Goal: Task Accomplishment & Management: Manage account settings

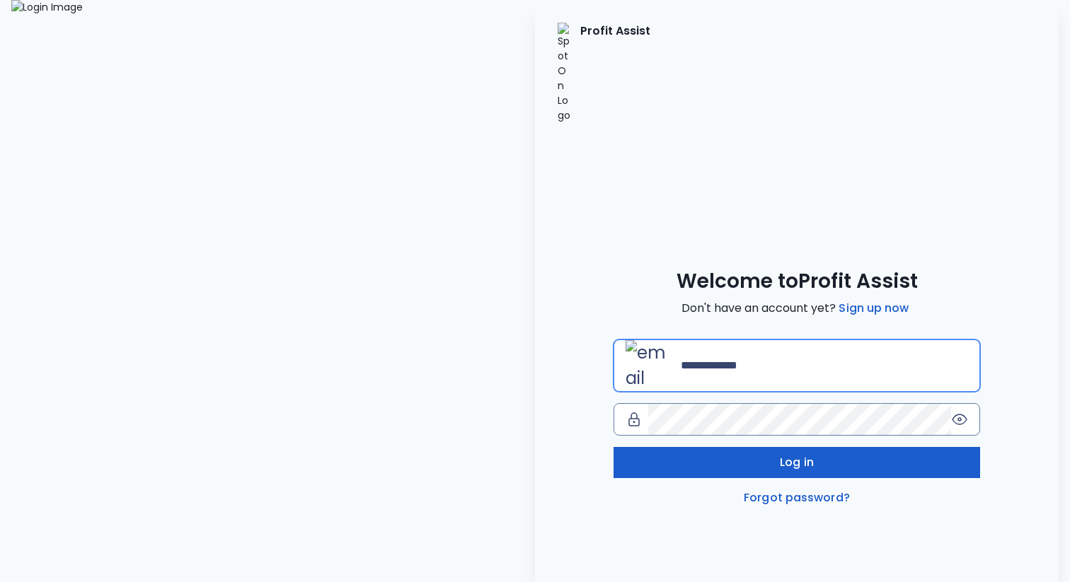
type input "**********"
click at [783, 454] on span "Log in" at bounding box center [797, 462] width 34 height 17
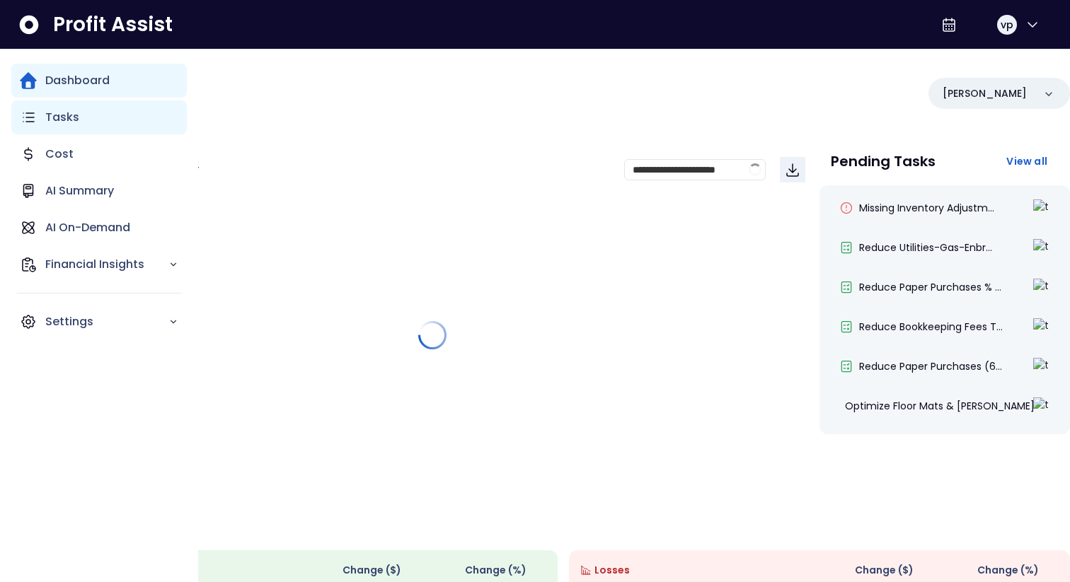
click at [65, 124] on p "Tasks" at bounding box center [62, 117] width 34 height 17
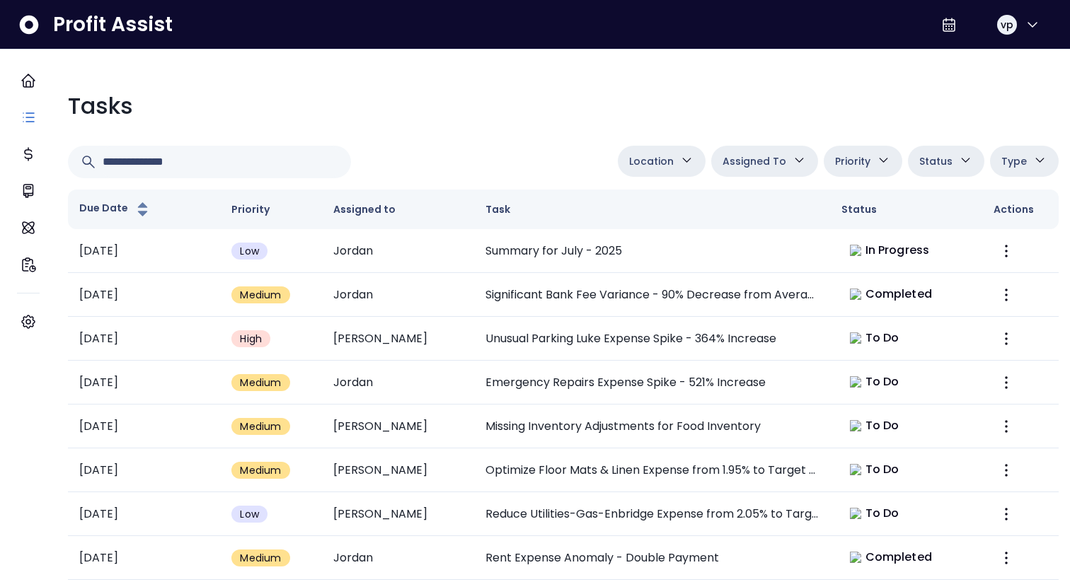
click at [772, 159] on span "Assigned To" at bounding box center [754, 161] width 64 height 17
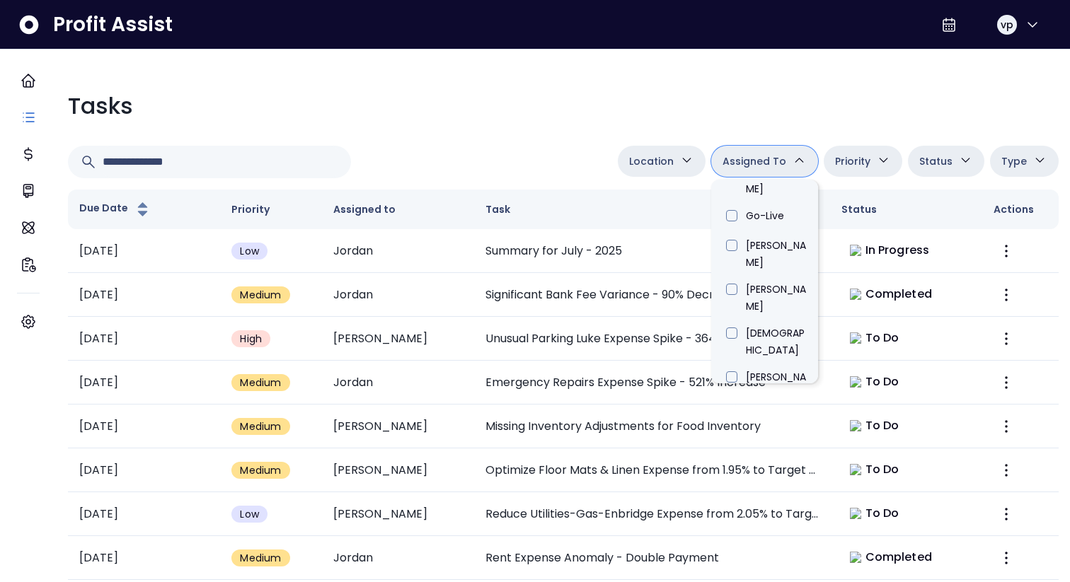
scroll to position [806, 0]
type input "*****"
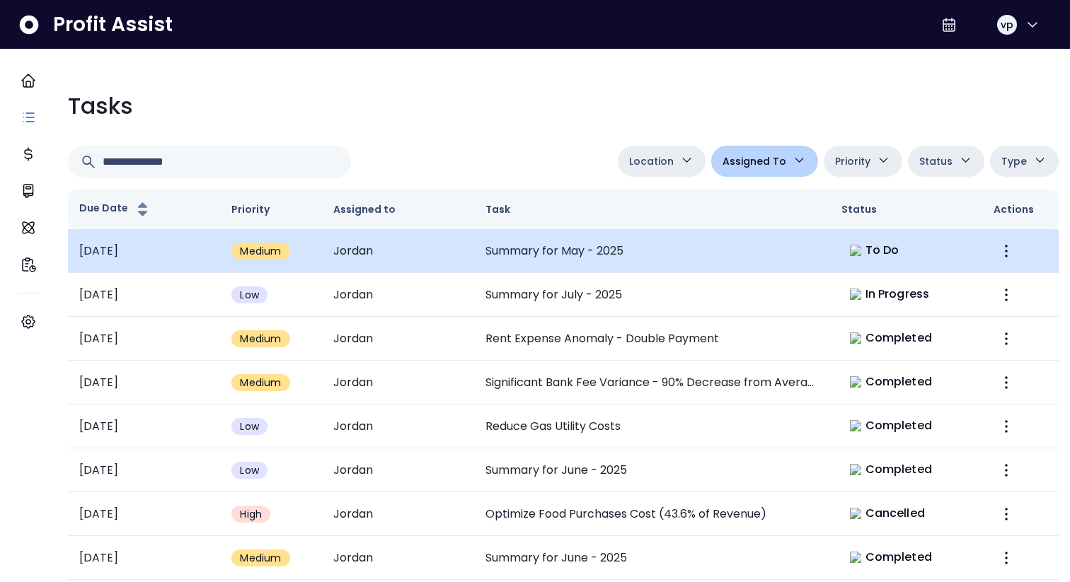
click at [533, 262] on td "Summary for May - 2025" at bounding box center [652, 251] width 356 height 44
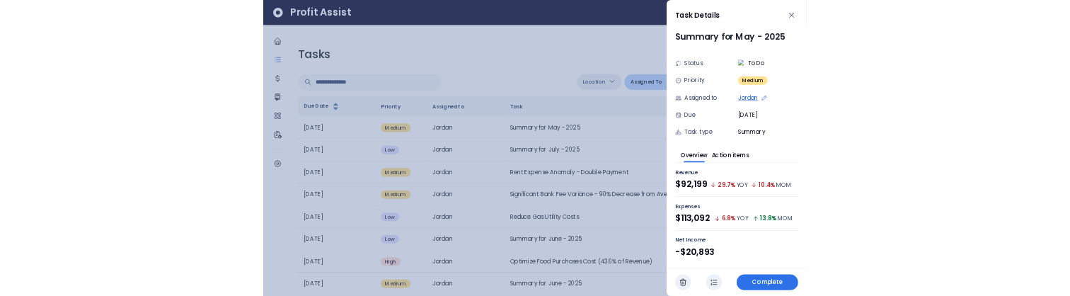
scroll to position [16, 0]
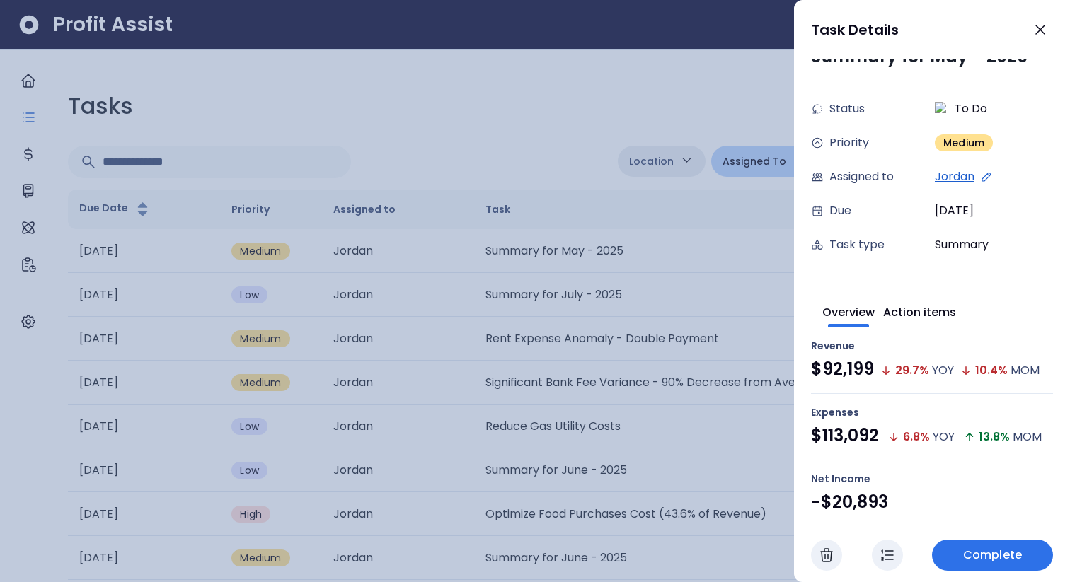
click at [567, 335] on div at bounding box center [535, 291] width 1070 height 582
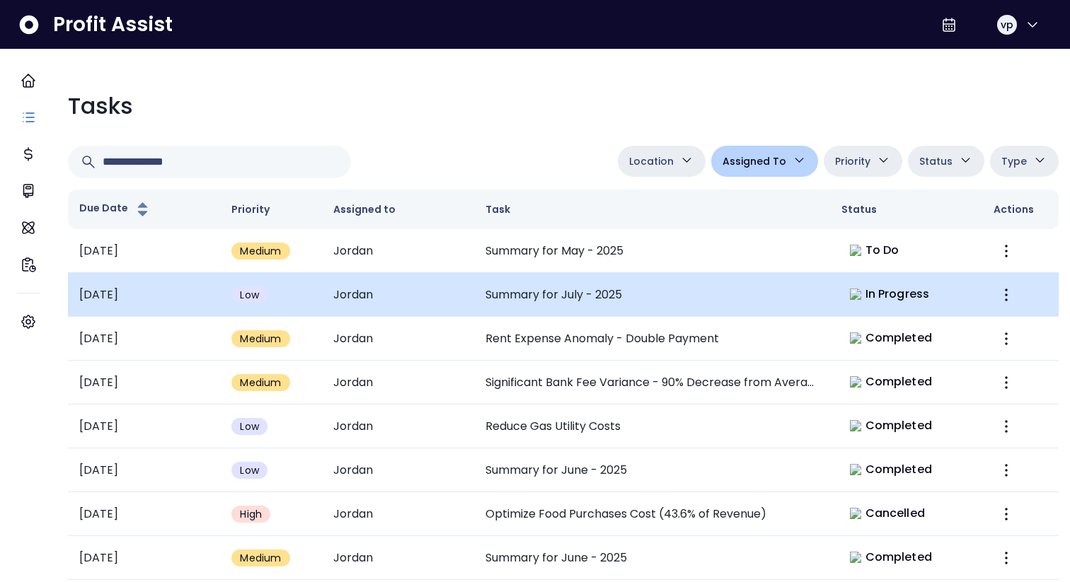
click at [608, 280] on td "Summary for July - 2025" at bounding box center [652, 295] width 356 height 44
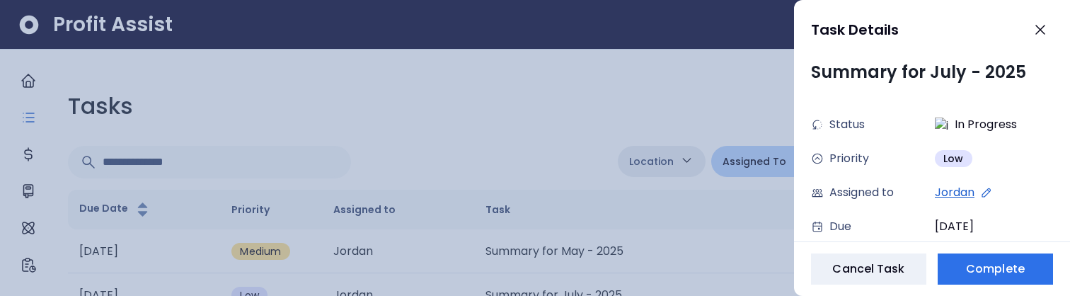
click at [542, 284] on div at bounding box center [535, 148] width 1070 height 296
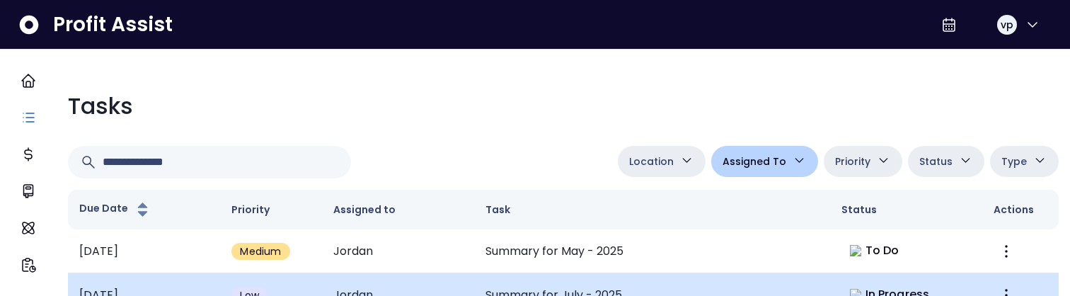
click at [540, 284] on td "Summary for July - 2025" at bounding box center [652, 295] width 356 height 44
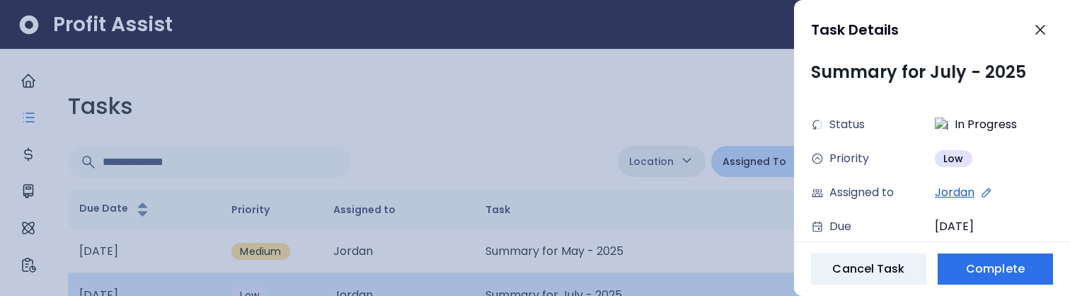
scroll to position [79, 0]
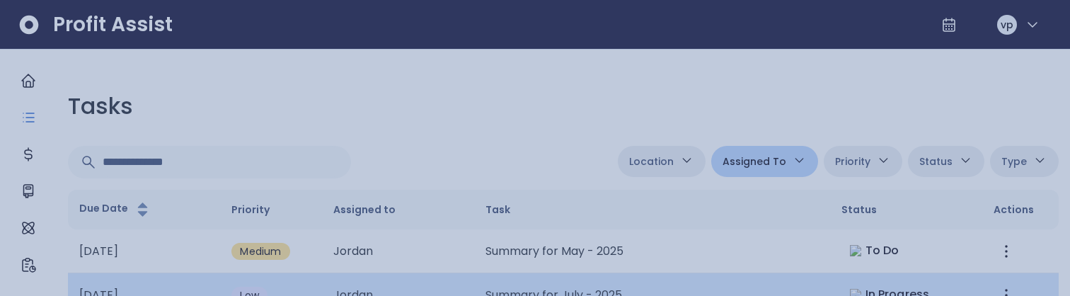
click at [540, 284] on div at bounding box center [535, 148] width 1070 height 296
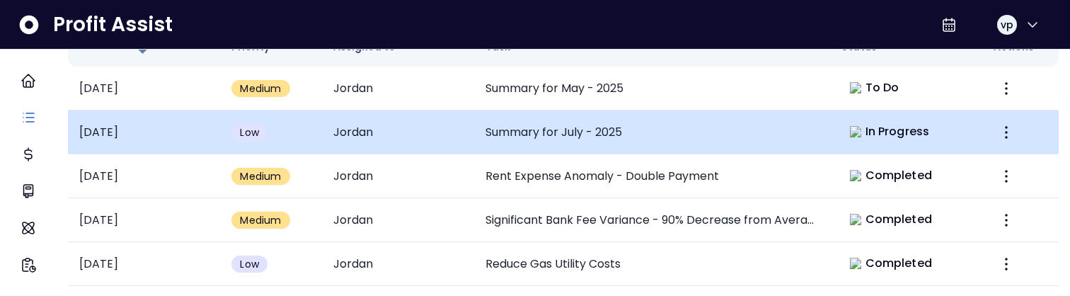
scroll to position [296, 0]
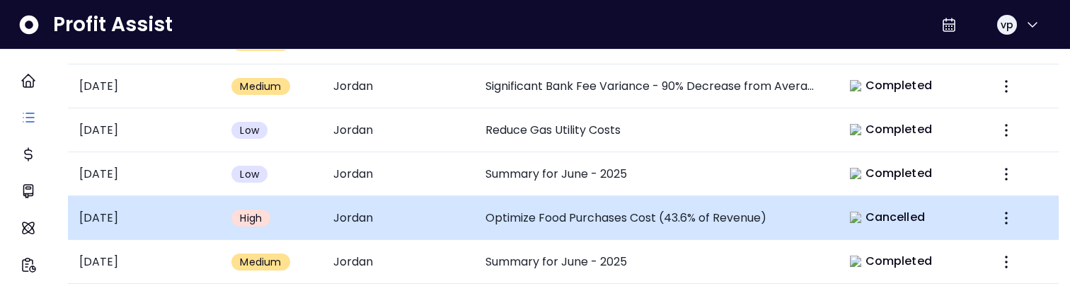
click at [563, 224] on td "Optimize Food Purchases Cost (43.6% of Revenue)" at bounding box center [652, 218] width 356 height 44
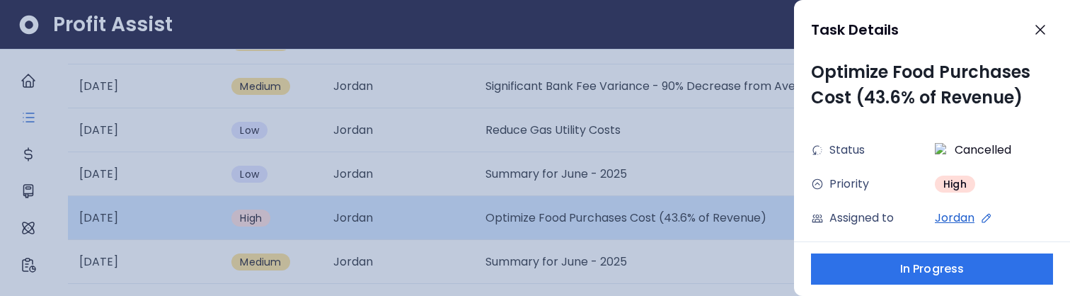
scroll to position [79, 0]
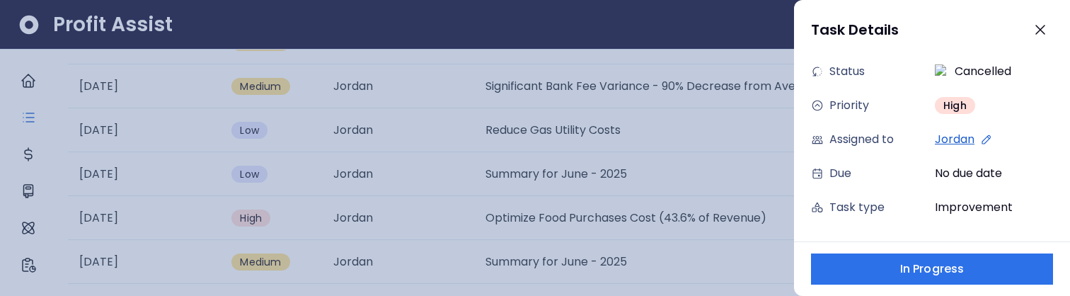
click at [565, 212] on div at bounding box center [535, 148] width 1070 height 296
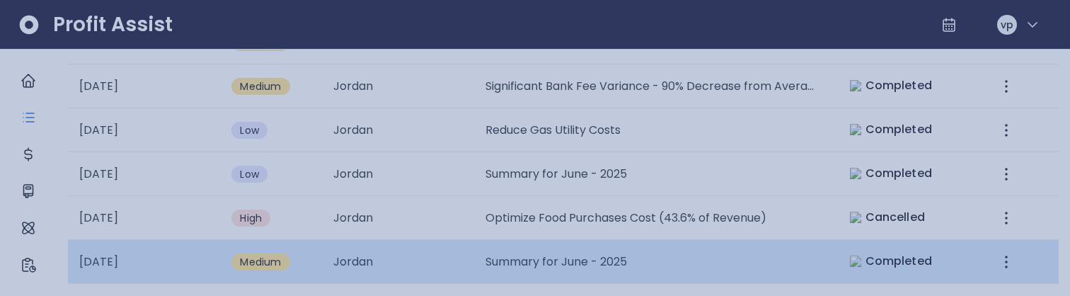
scroll to position [296, 0]
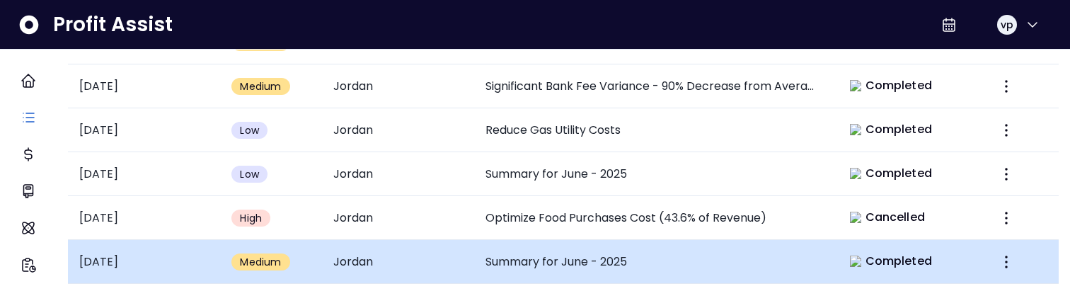
click at [563, 242] on td "Summary for June - 2025" at bounding box center [652, 262] width 356 height 44
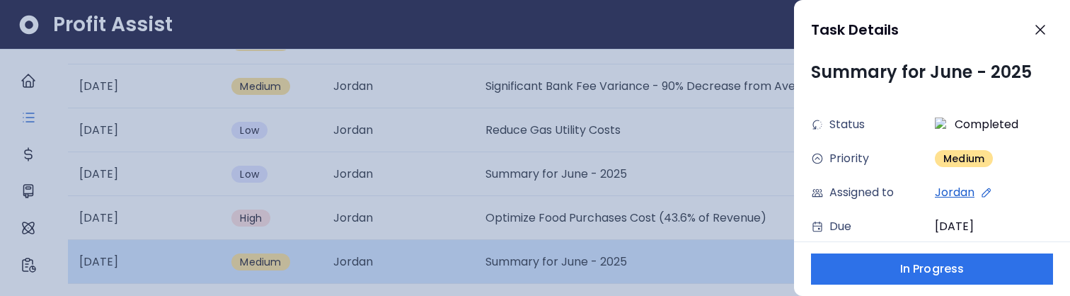
scroll to position [79, 0]
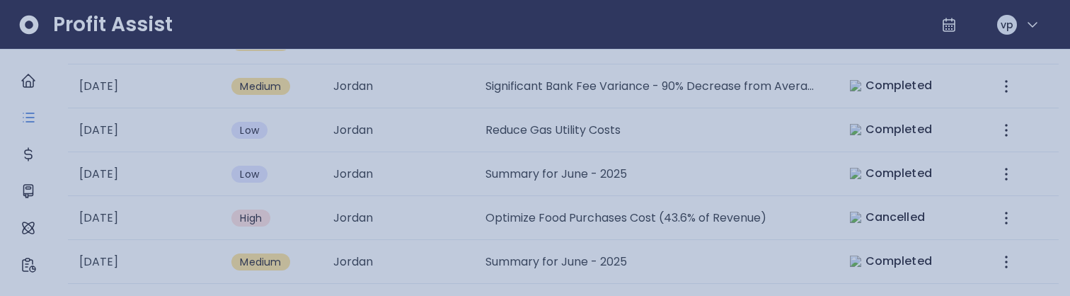
click at [535, 274] on div at bounding box center [535, 148] width 1070 height 296
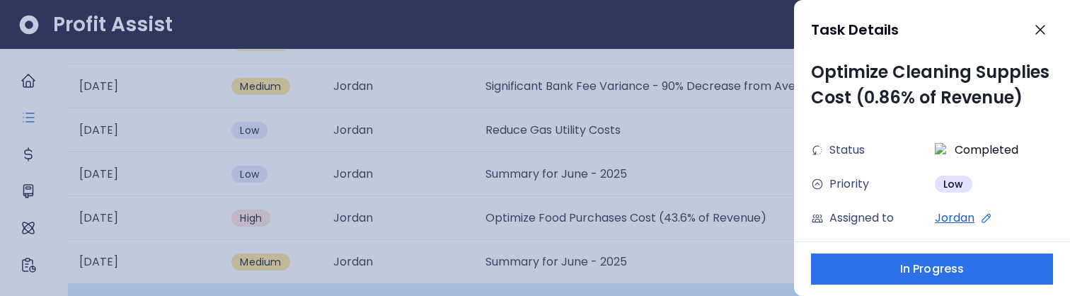
scroll to position [79, 0]
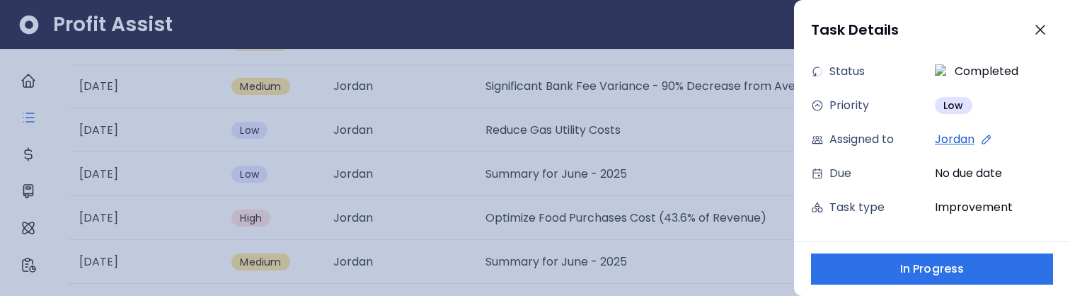
click at [561, 230] on div at bounding box center [535, 148] width 1070 height 296
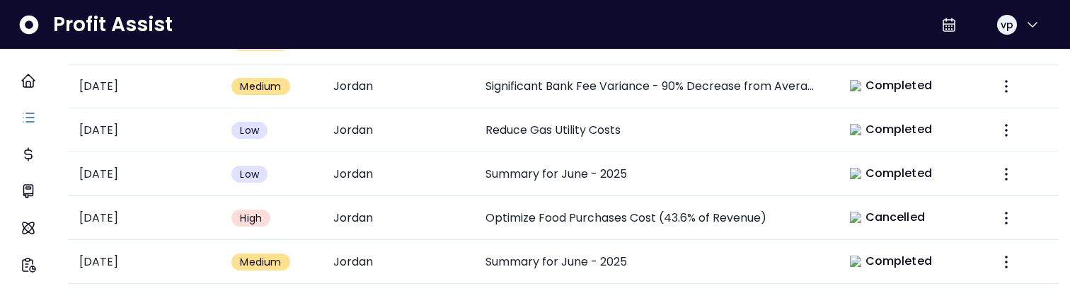
scroll to position [603, 0]
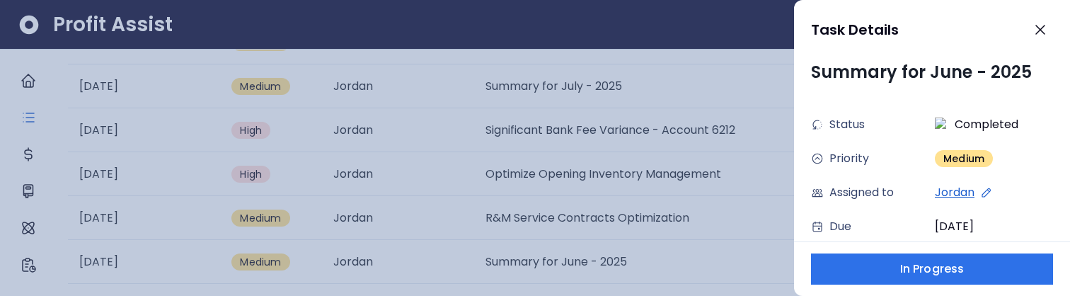
scroll to position [79, 0]
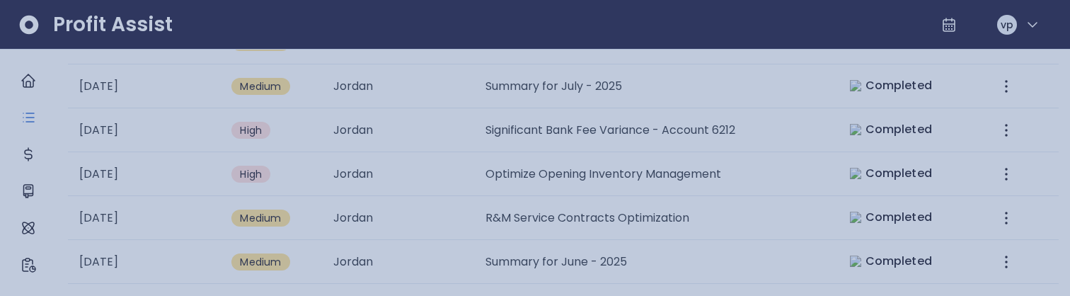
click at [565, 215] on div at bounding box center [535, 148] width 1070 height 296
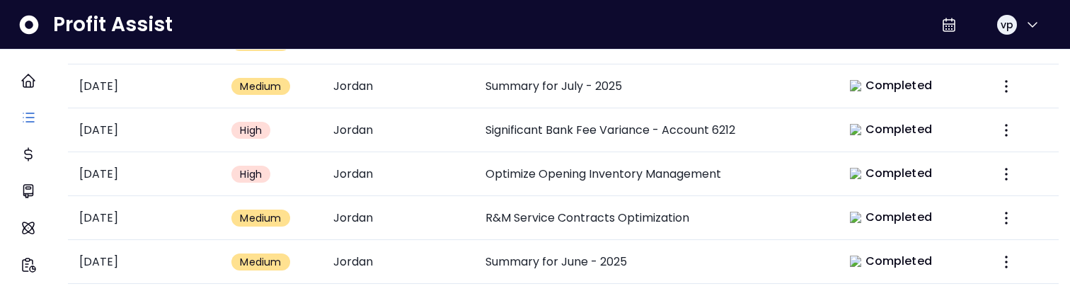
scroll to position [603, 0]
click at [565, 215] on td "R&M Service Contracts Optimization" at bounding box center [652, 218] width 356 height 44
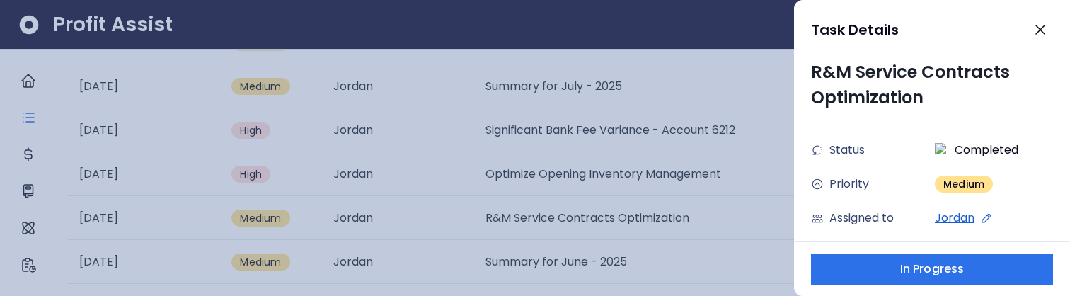
scroll to position [79, 0]
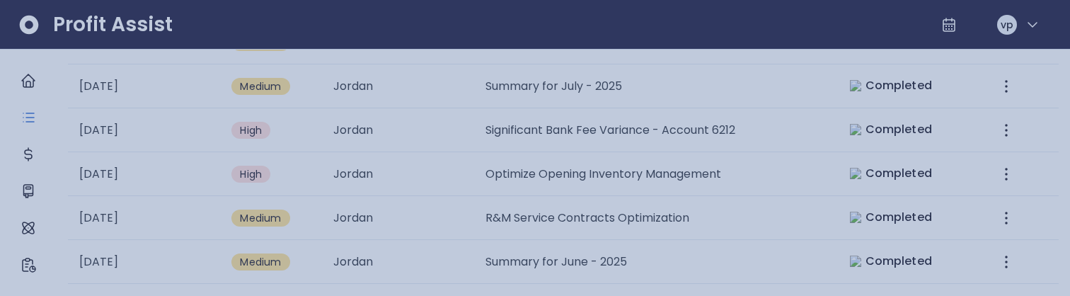
click at [569, 173] on div at bounding box center [535, 148] width 1070 height 296
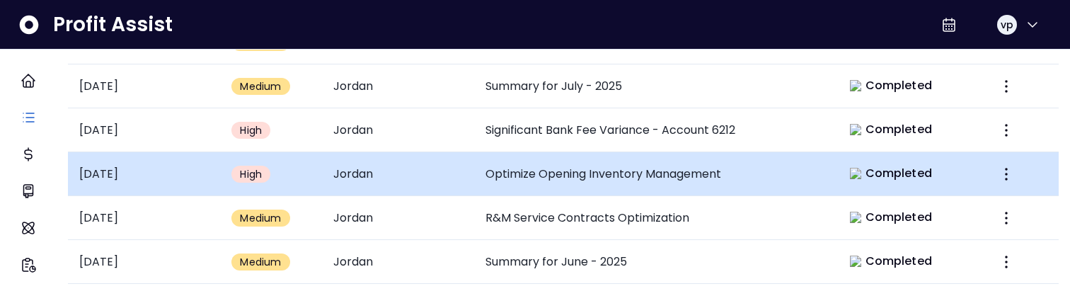
click at [568, 172] on td "Optimize Opening Inventory Management" at bounding box center [652, 174] width 356 height 44
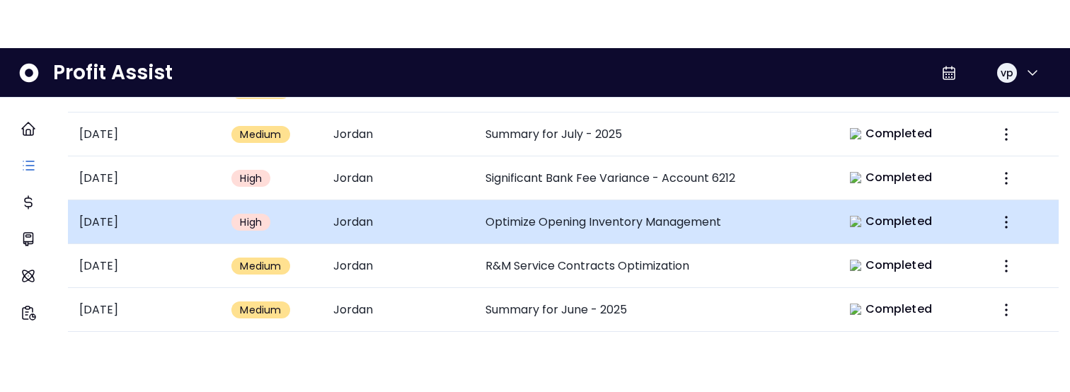
scroll to position [0, 0]
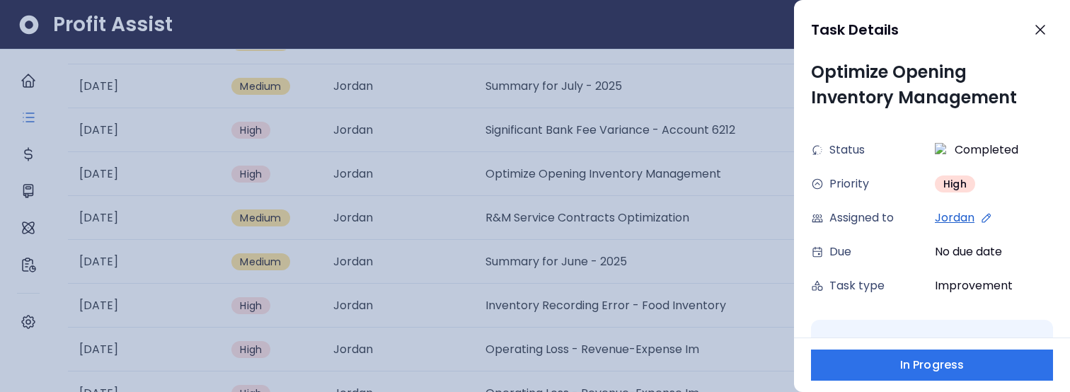
click at [478, 231] on div at bounding box center [535, 196] width 1070 height 392
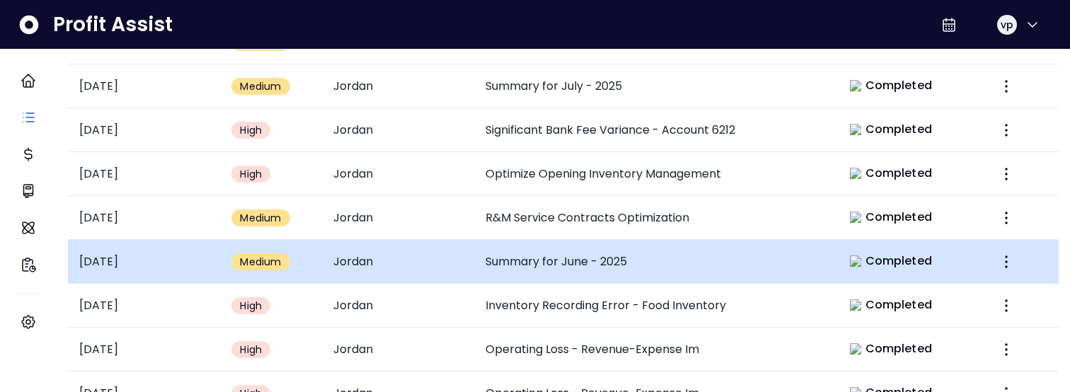
scroll to position [768, 0]
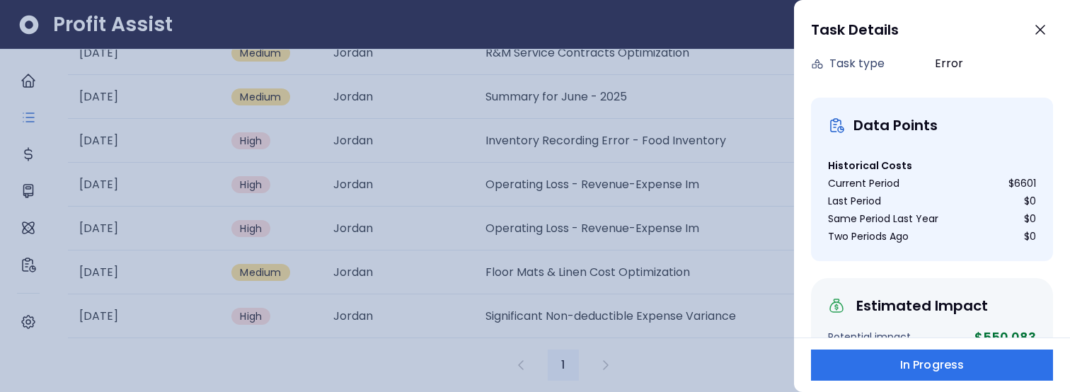
scroll to position [0, 0]
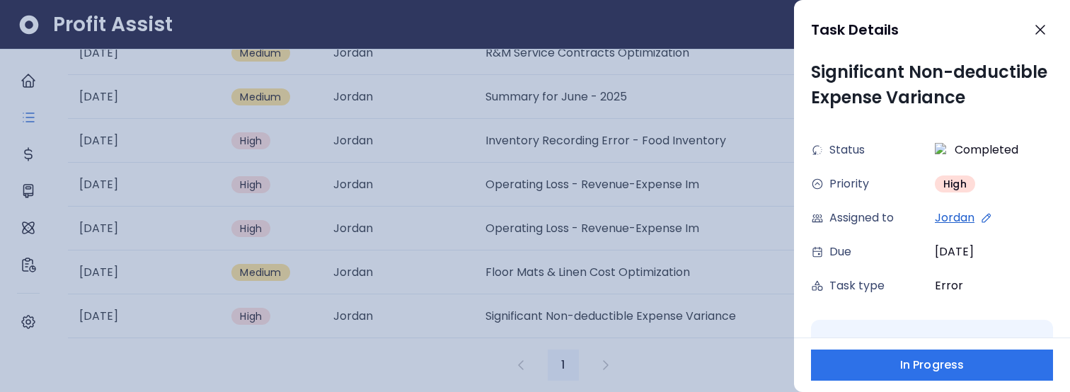
click at [572, 243] on div at bounding box center [535, 196] width 1070 height 392
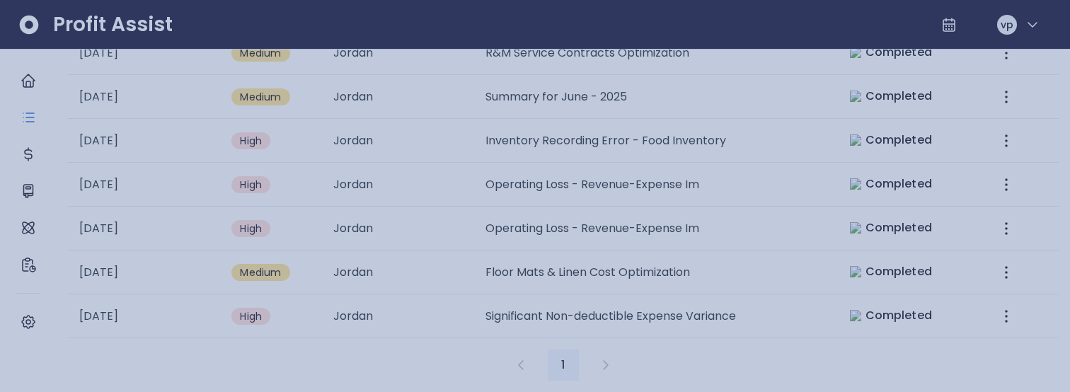
click at [572, 250] on td "Floor Mats & Linen Cost Optimization" at bounding box center [652, 272] width 356 height 44
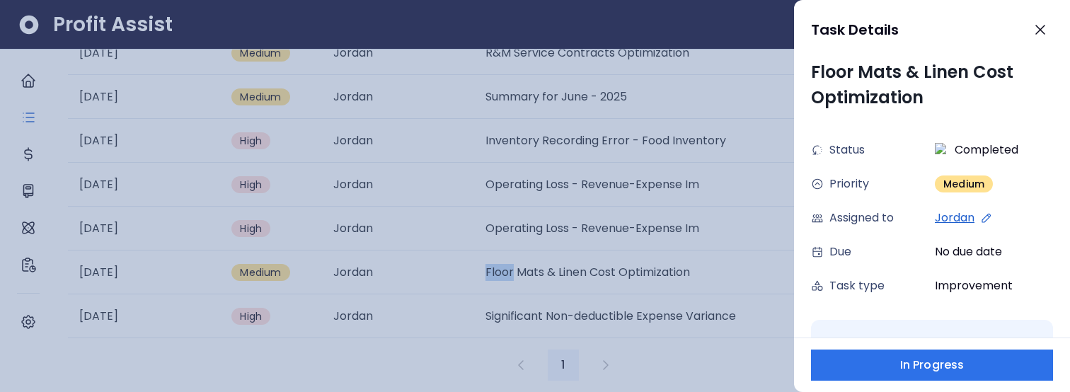
click at [572, 243] on div at bounding box center [535, 196] width 1070 height 392
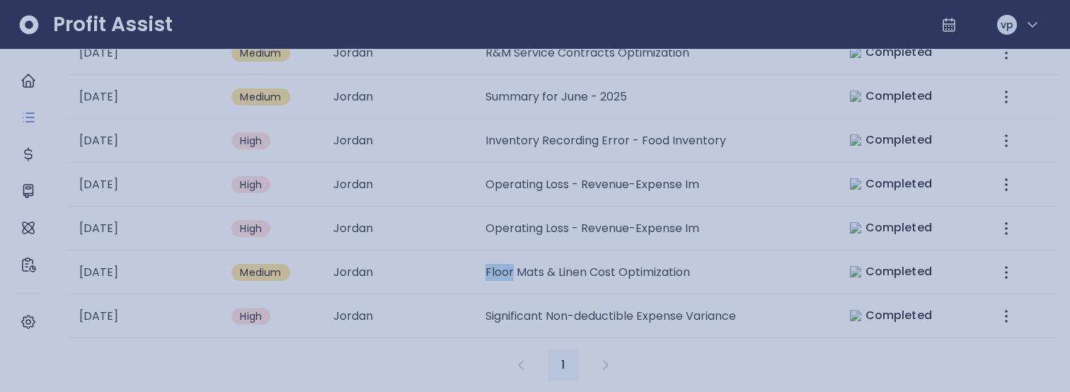
scroll to position [768, 0]
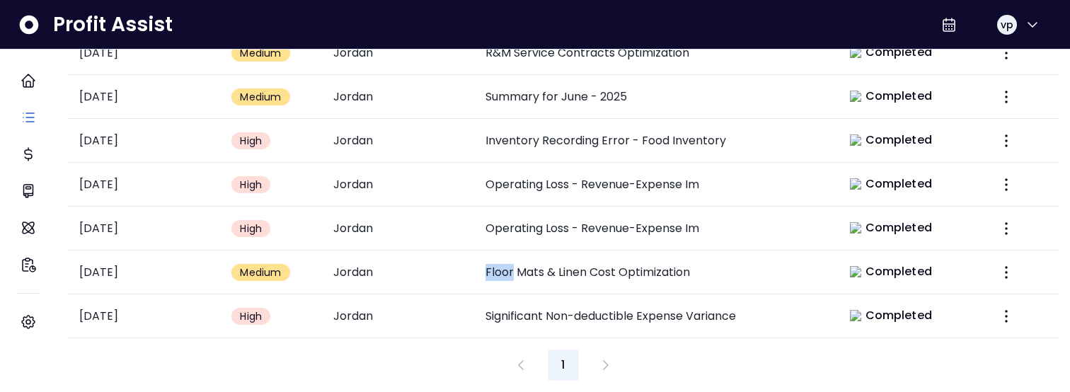
click at [572, 250] on td "Floor Mats & Linen Cost Optimization" at bounding box center [652, 272] width 356 height 44
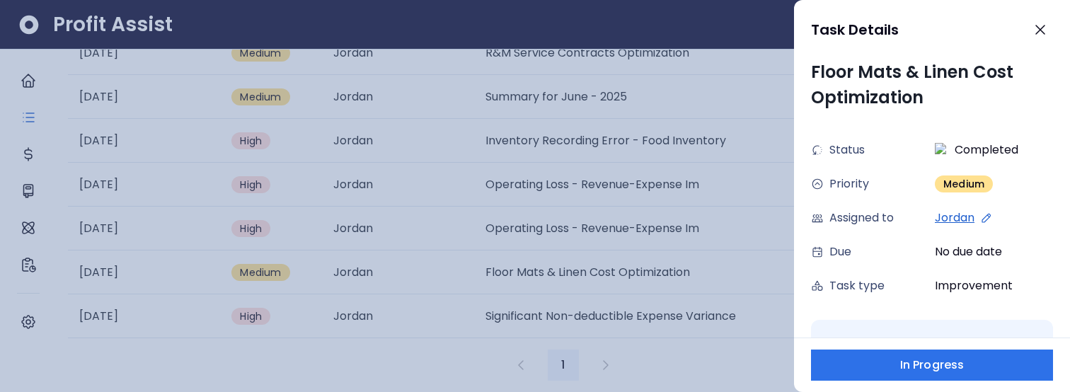
click at [621, 214] on div at bounding box center [535, 196] width 1070 height 392
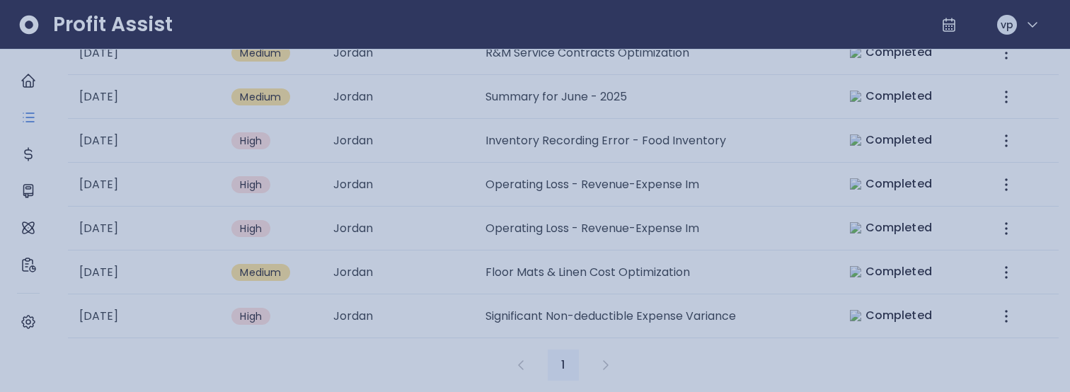
click at [621, 214] on td "Operating Loss - Revenue-Expense Im" at bounding box center [652, 229] width 356 height 44
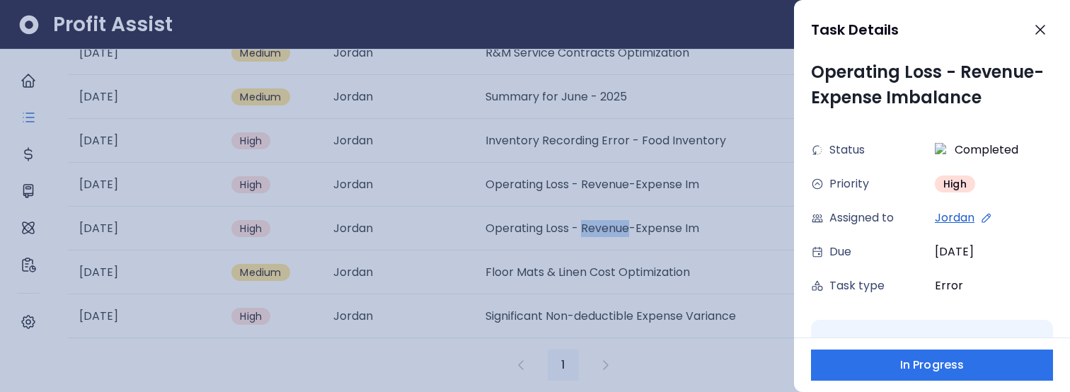
click at [621, 214] on div at bounding box center [535, 196] width 1070 height 392
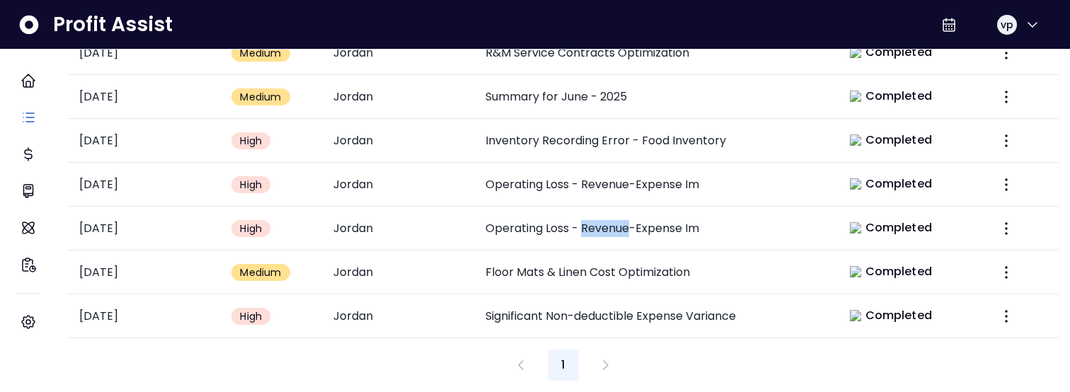
scroll to position [768, 0]
click at [621, 214] on td "Operating Loss - Revenue-Expense Im" at bounding box center [652, 229] width 356 height 44
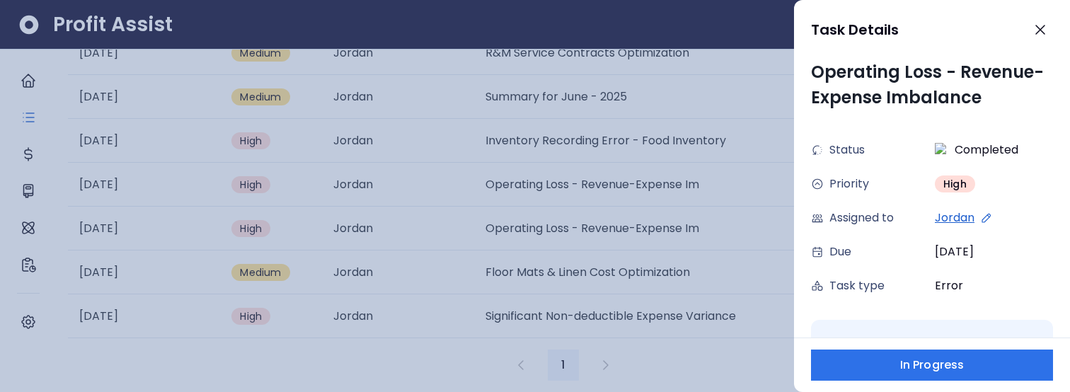
scroll to position [0, 0]
click at [621, 214] on div at bounding box center [535, 196] width 1070 height 392
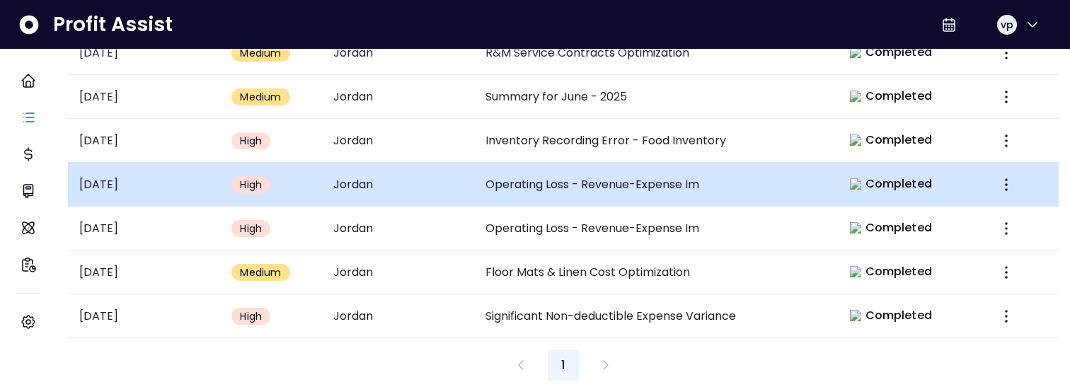
click at [621, 177] on td "Operating Loss - Revenue-Expense Im" at bounding box center [652, 185] width 356 height 44
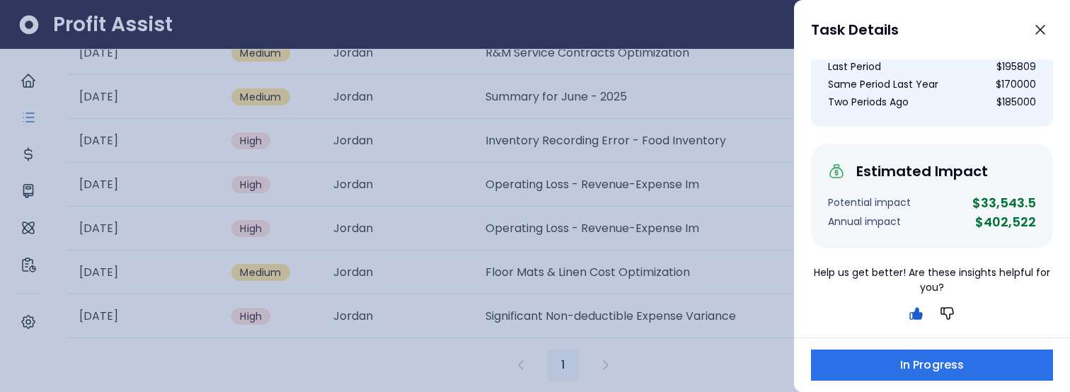
click at [444, 147] on div at bounding box center [535, 196] width 1070 height 392
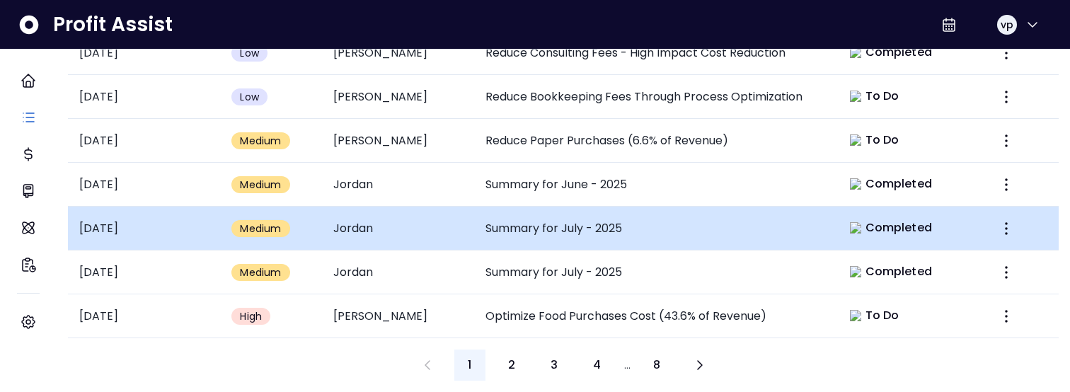
click at [561, 233] on td "Summary for July - 2025" at bounding box center [652, 229] width 356 height 44
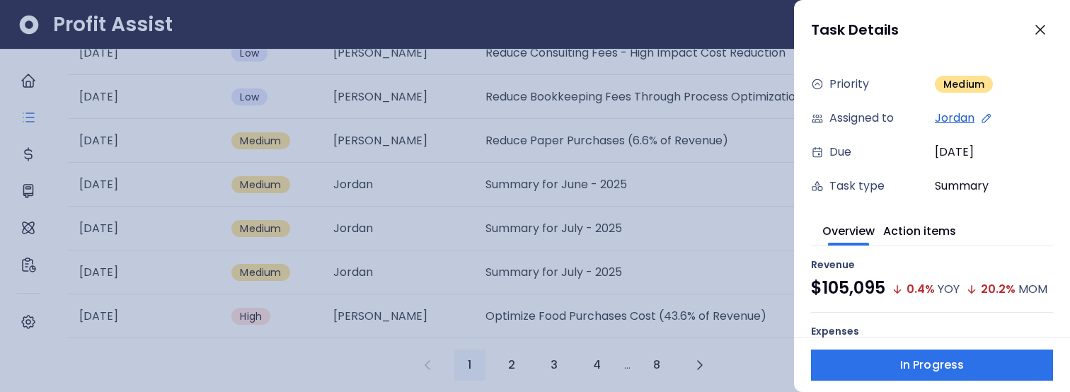
click at [545, 196] on div at bounding box center [535, 196] width 1070 height 392
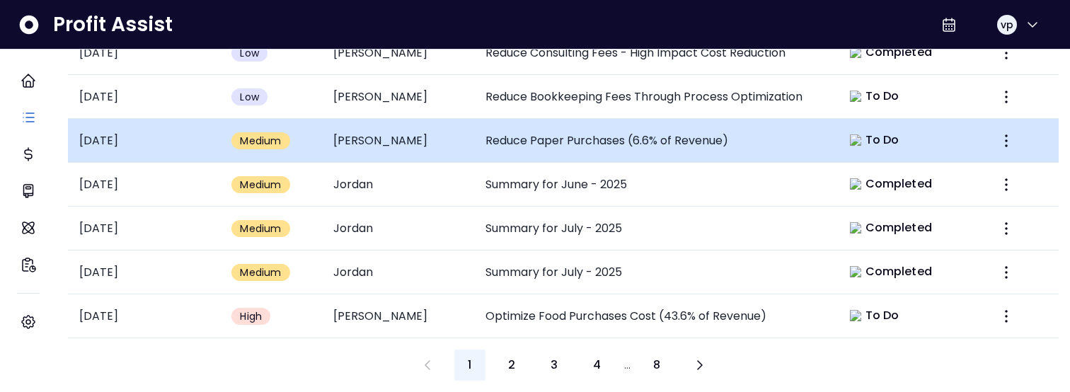
click at [554, 120] on td "Reduce Paper Purchases (6.6% of Revenue)" at bounding box center [652, 141] width 356 height 44
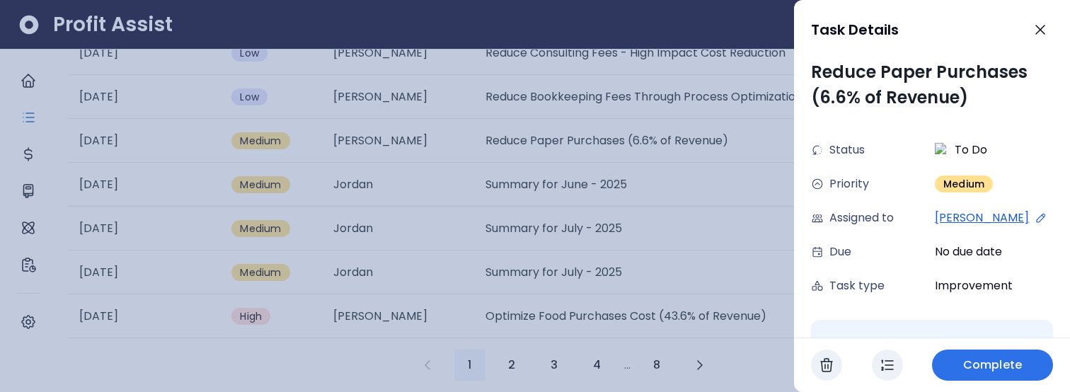
click at [543, 180] on div at bounding box center [535, 196] width 1070 height 392
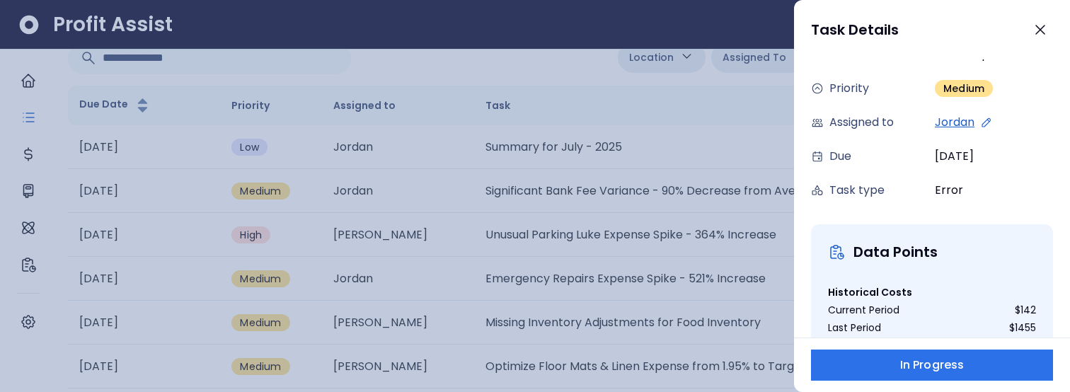
click at [639, 291] on div at bounding box center [535, 196] width 1070 height 392
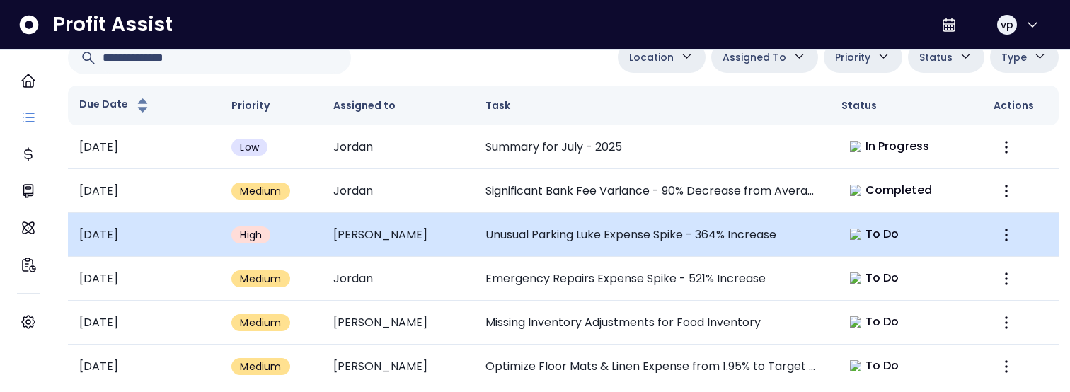
click at [569, 216] on td "Unusual Parking Luke Expense Spike - 364% Increase" at bounding box center [652, 235] width 356 height 44
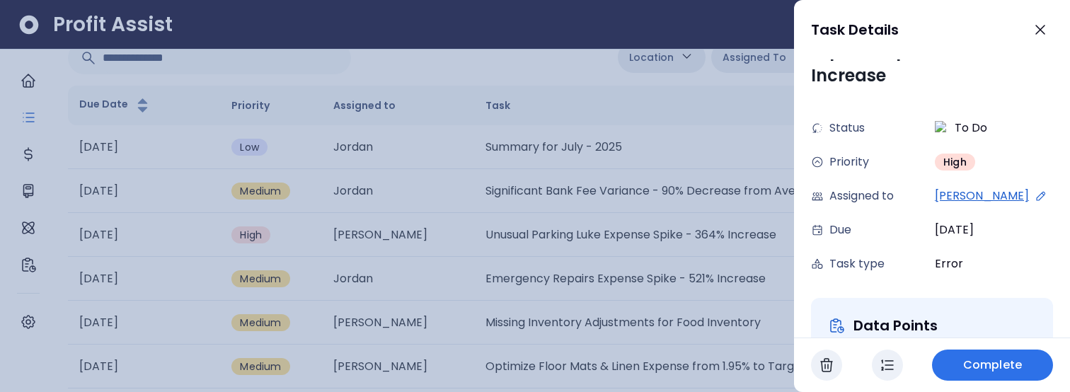
click at [551, 303] on div at bounding box center [535, 196] width 1070 height 392
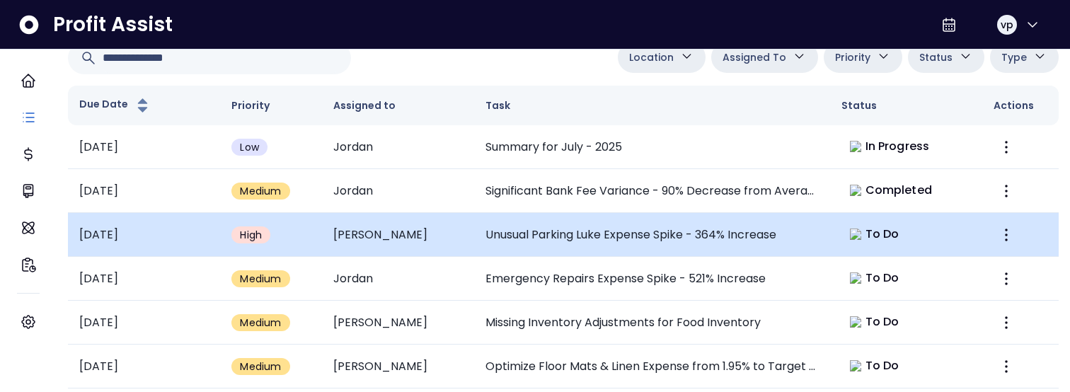
click at [512, 233] on td "Unusual Parking Luke Expense Spike - 364% Increase" at bounding box center [652, 235] width 356 height 44
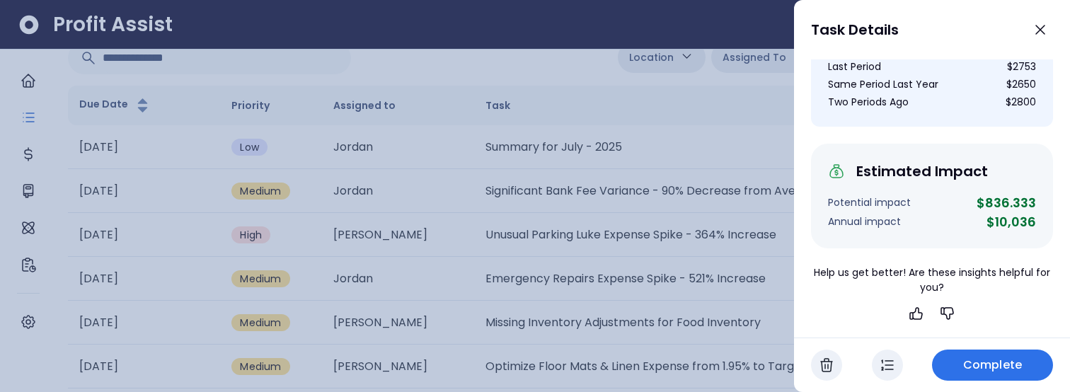
click at [864, 284] on div "Help us get better! Are these insights helpful for you?" at bounding box center [932, 280] width 242 height 30
click at [441, 288] on div at bounding box center [535, 196] width 1070 height 392
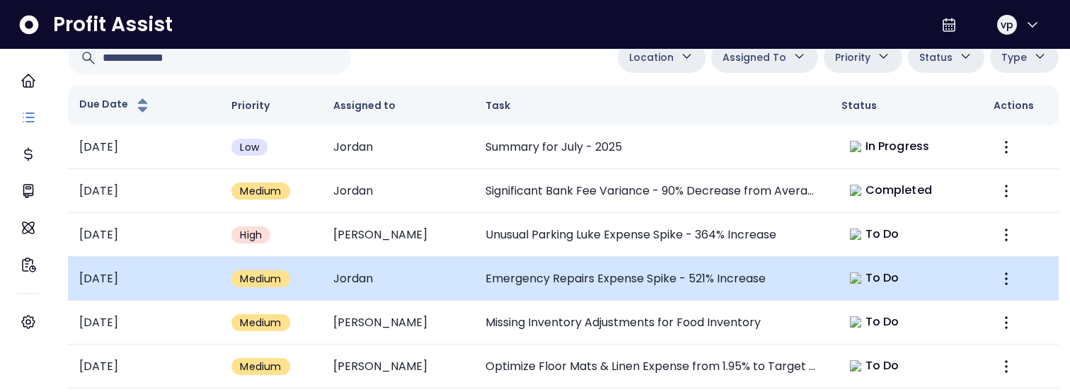
click at [590, 289] on td "Emergency Repairs Expense Spike - 521% Increase" at bounding box center [652, 279] width 356 height 44
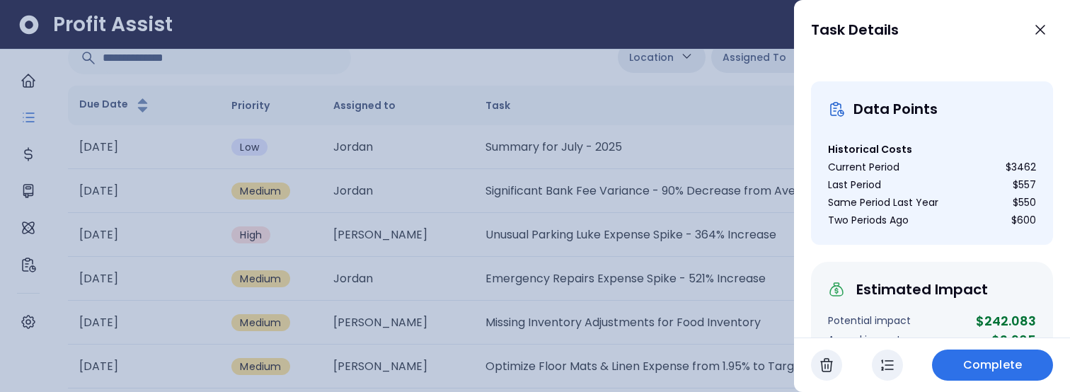
click at [460, 301] on div at bounding box center [535, 196] width 1070 height 392
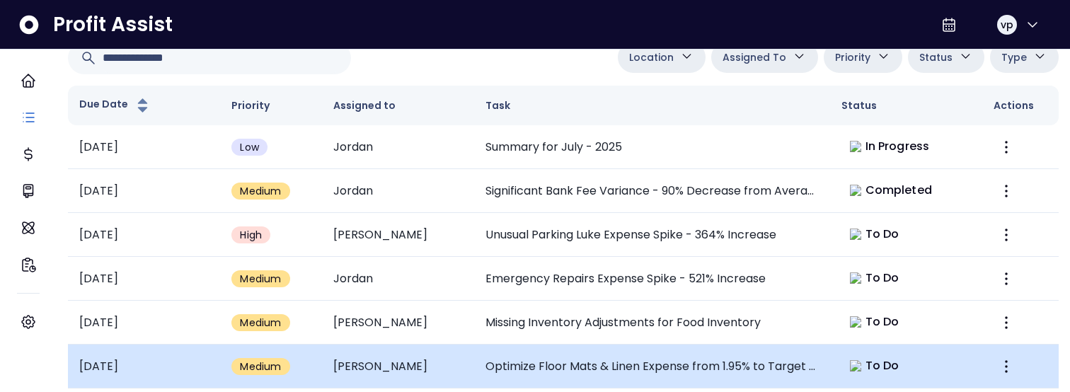
click at [470, 363] on td "[PERSON_NAME]" at bounding box center [398, 367] width 152 height 44
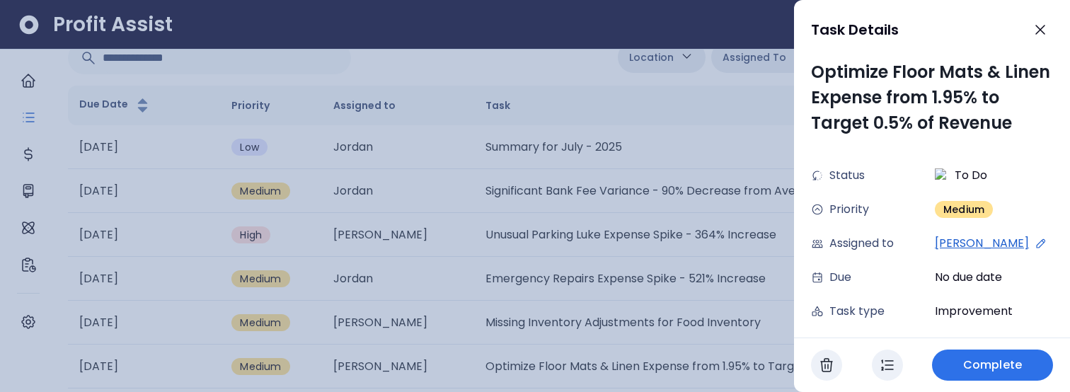
click at [618, 246] on div at bounding box center [535, 196] width 1070 height 392
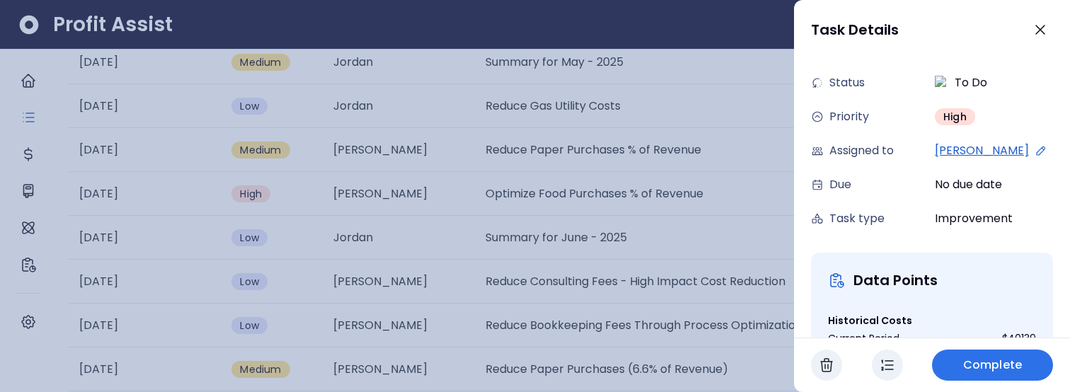
click at [572, 192] on div at bounding box center [535, 196] width 1070 height 392
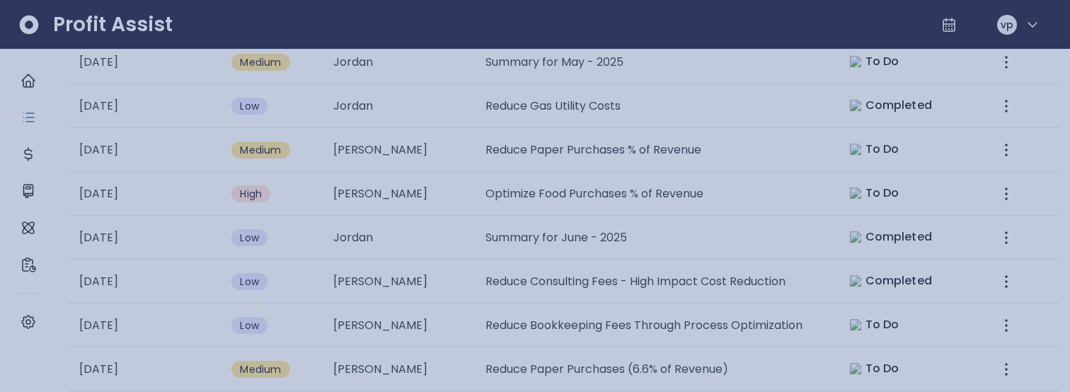
click at [572, 192] on div at bounding box center [535, 196] width 1070 height 392
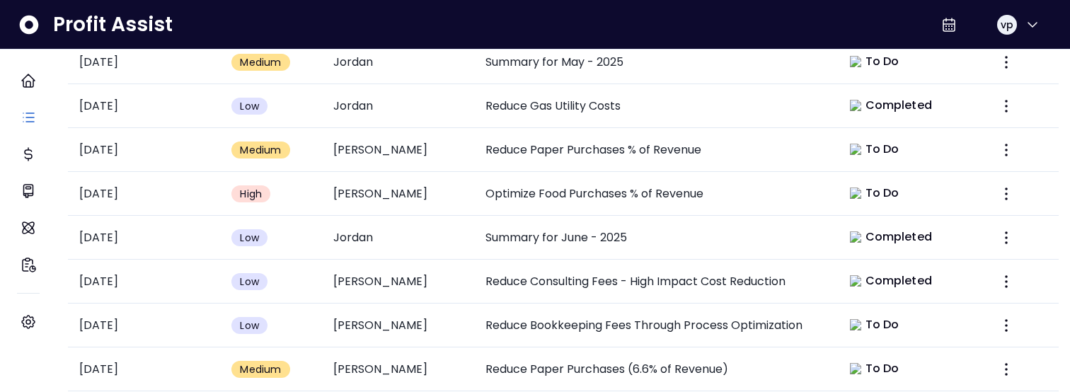
click at [572, 192] on td "Optimize Food Purchases % of Revenue" at bounding box center [652, 194] width 356 height 44
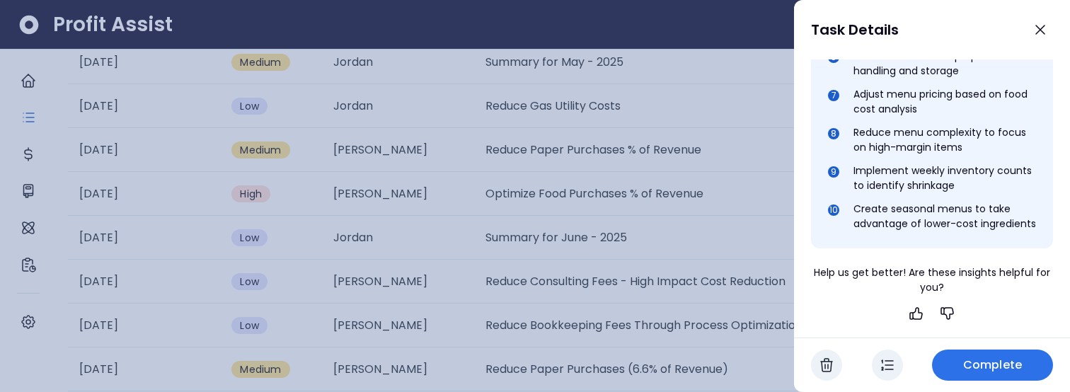
click at [482, 266] on div at bounding box center [535, 196] width 1070 height 392
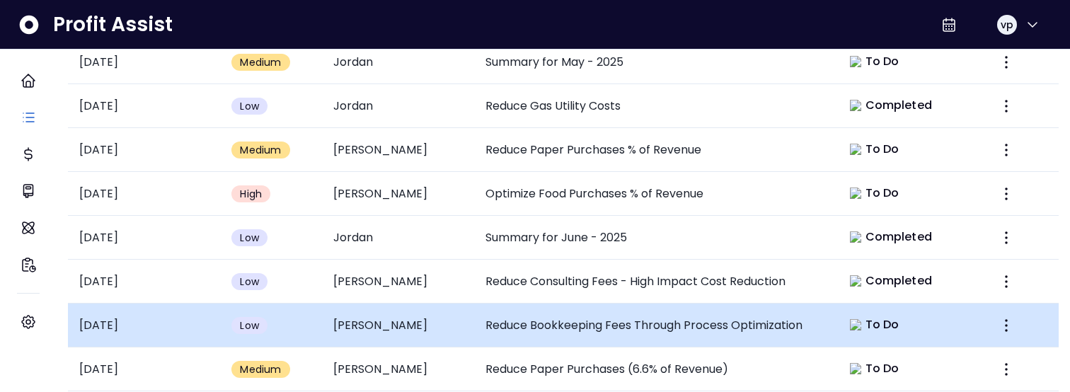
click at [508, 308] on td "Reduce Bookkeeping Fees Through Process Optimization" at bounding box center [652, 325] width 356 height 44
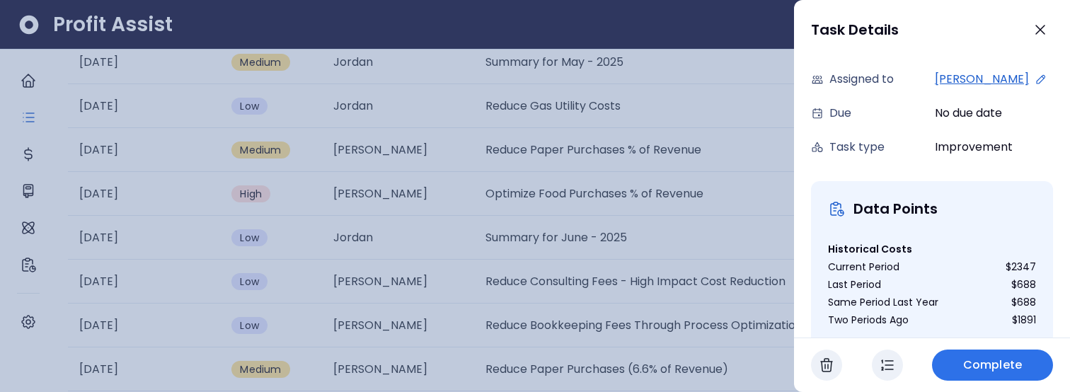
click at [573, 271] on div at bounding box center [535, 196] width 1070 height 392
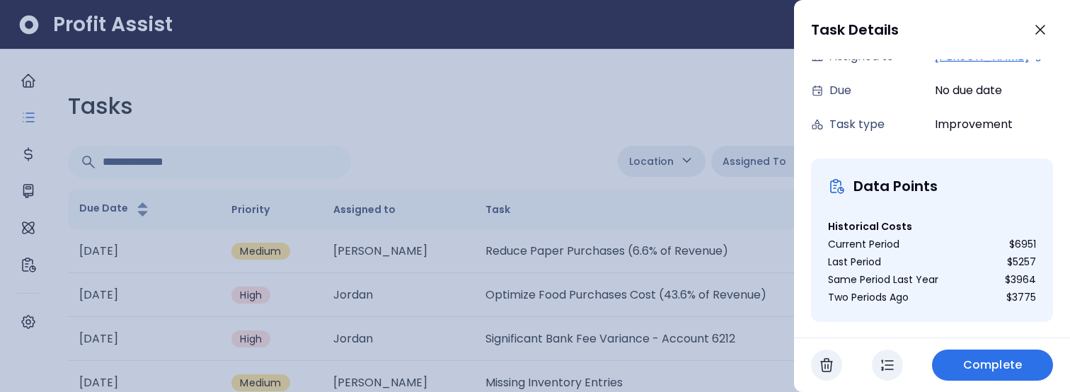
click at [763, 280] on div at bounding box center [535, 196] width 1070 height 392
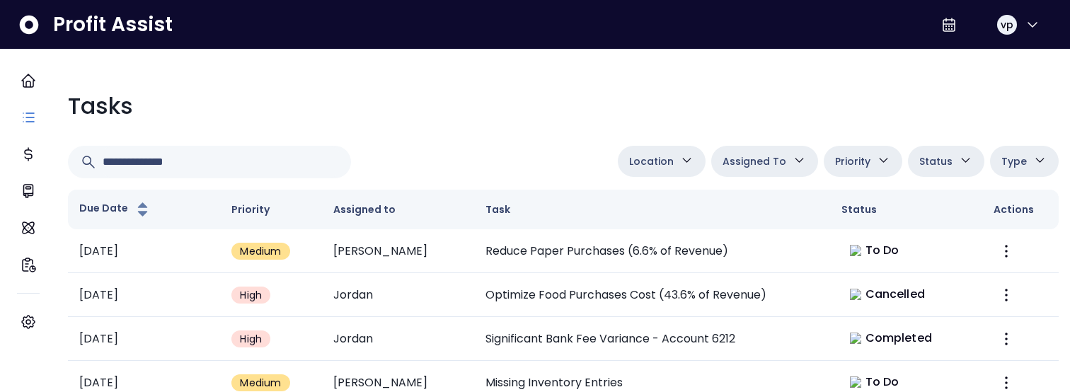
click at [740, 283] on td "Optimize Food Purchases Cost (43.6% of Revenue)" at bounding box center [652, 295] width 356 height 44
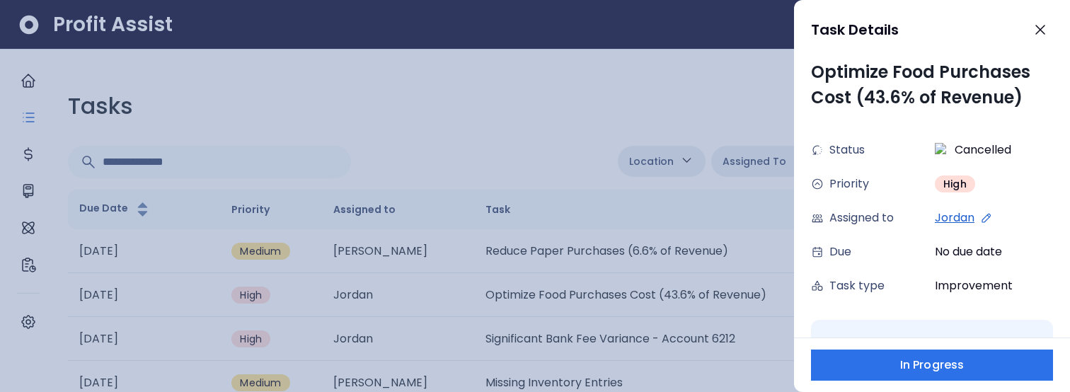
click at [485, 316] on div at bounding box center [535, 196] width 1070 height 392
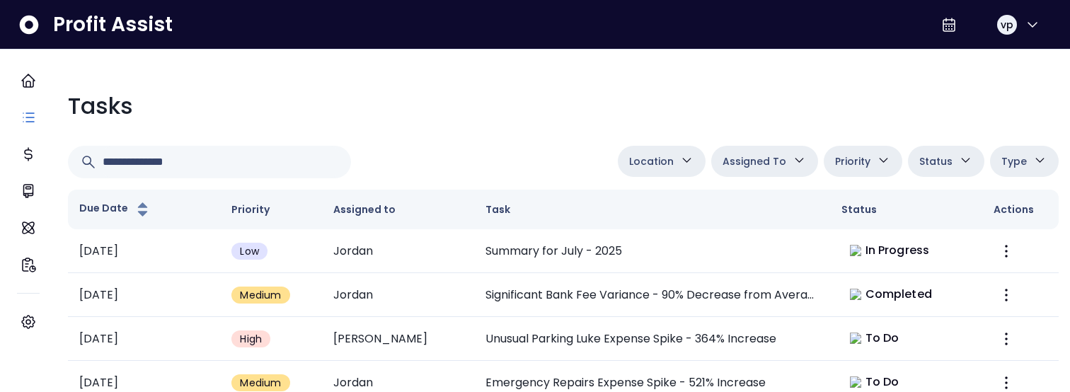
click at [596, 162] on div at bounding box center [340, 162] width 544 height 33
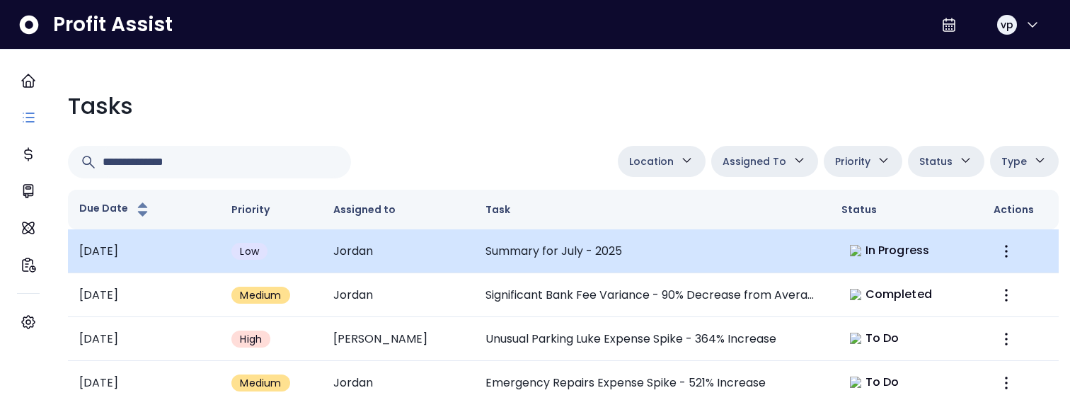
click at [434, 260] on td "Jordan" at bounding box center [398, 251] width 152 height 44
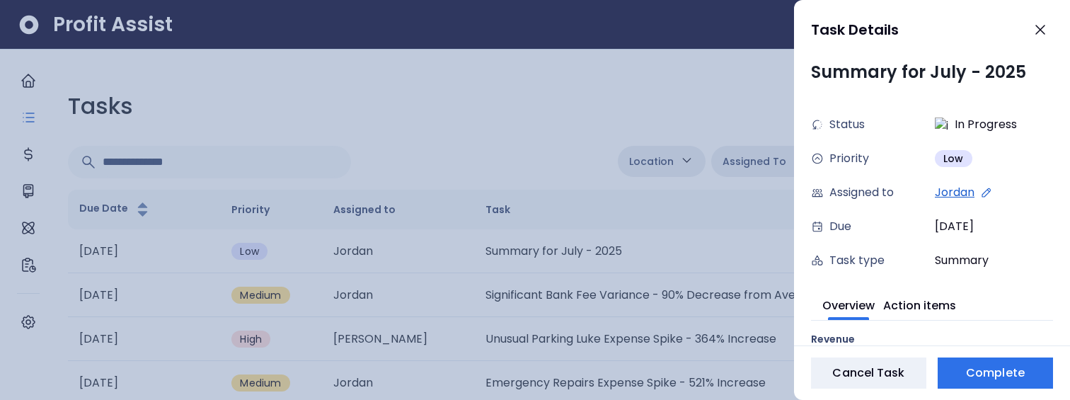
click at [599, 224] on div at bounding box center [535, 200] width 1070 height 400
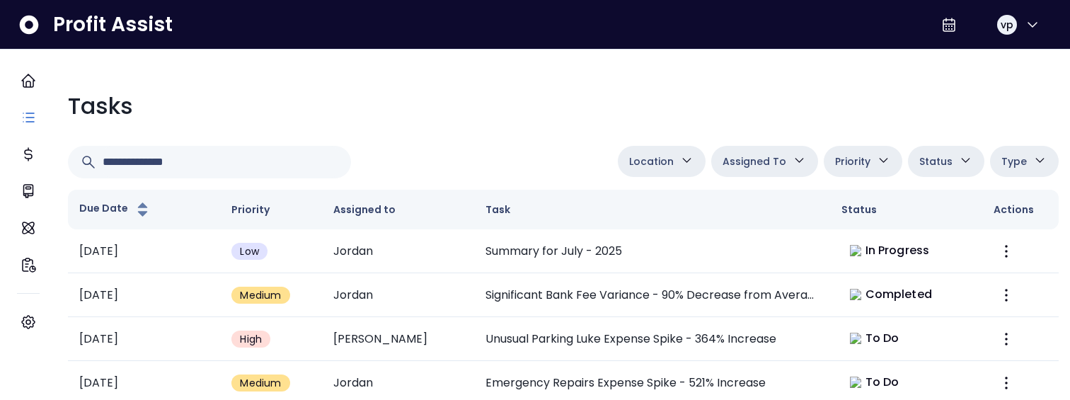
click at [767, 157] on span "Assigned To" at bounding box center [754, 161] width 64 height 17
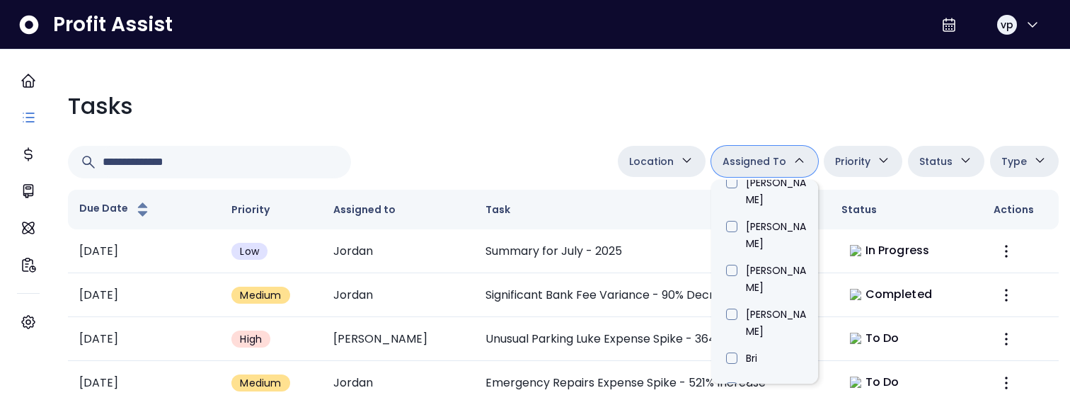
scroll to position [467, 0]
type input "****"
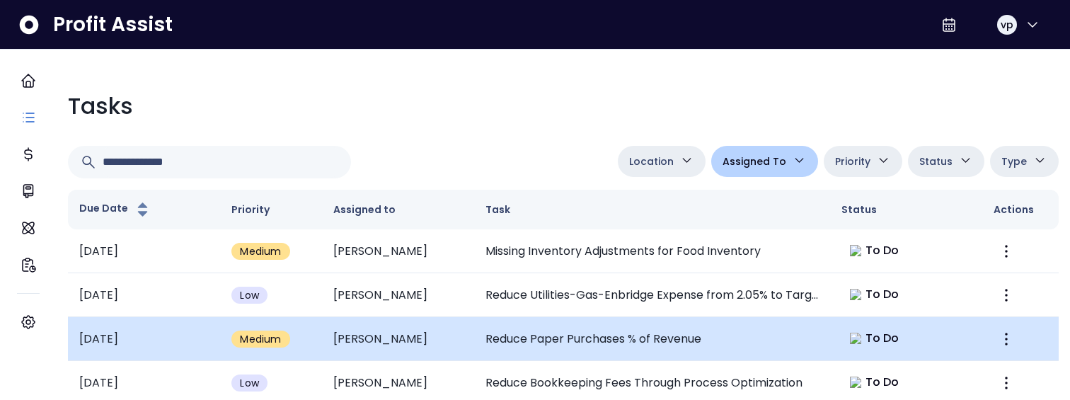
click at [621, 319] on td "Reduce Paper Purchases % of Revenue" at bounding box center [652, 339] width 356 height 44
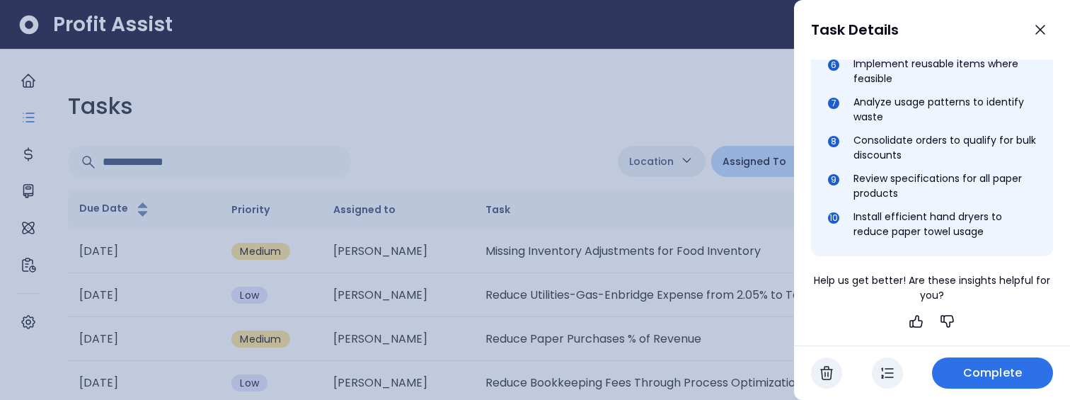
scroll to position [0, 0]
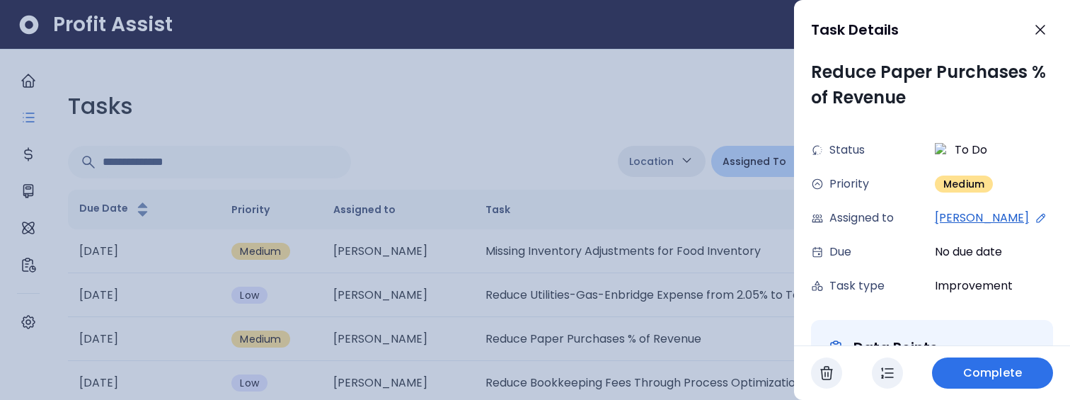
click at [415, 359] on div at bounding box center [535, 200] width 1070 height 400
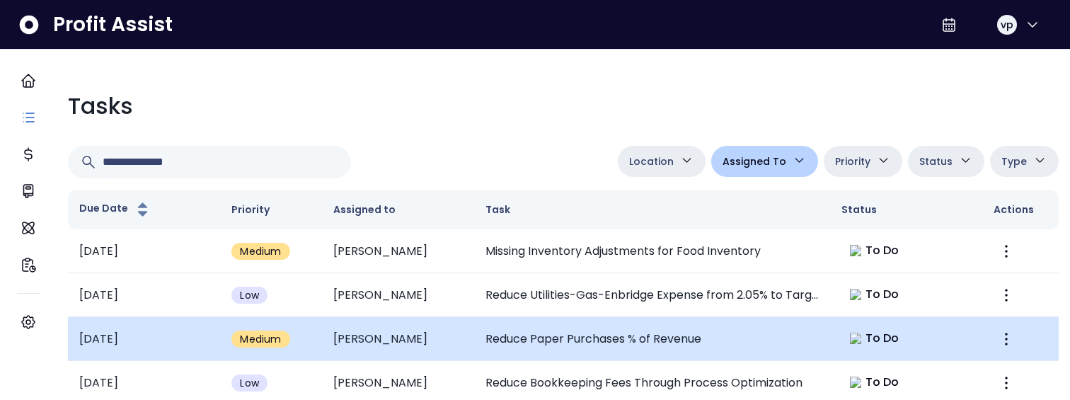
scroll to position [134, 0]
click at [667, 317] on td "Reduce Paper Purchases % of Revenue" at bounding box center [652, 339] width 356 height 44
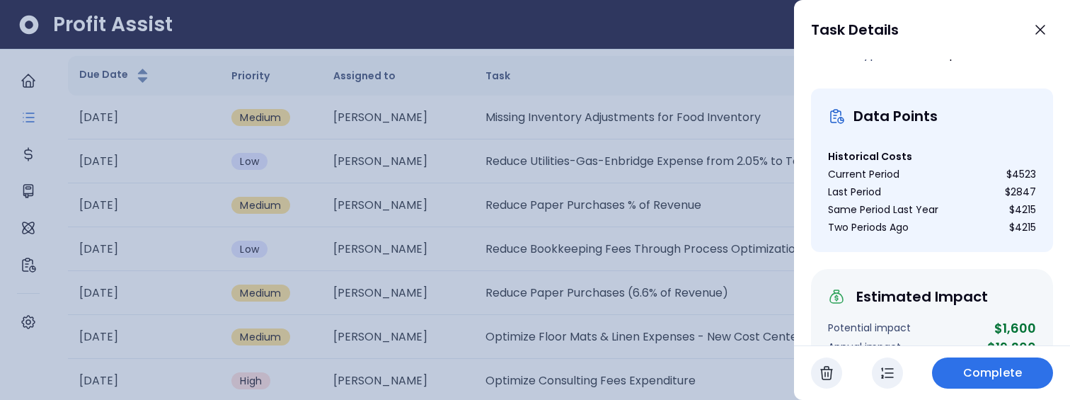
scroll to position [90, 0]
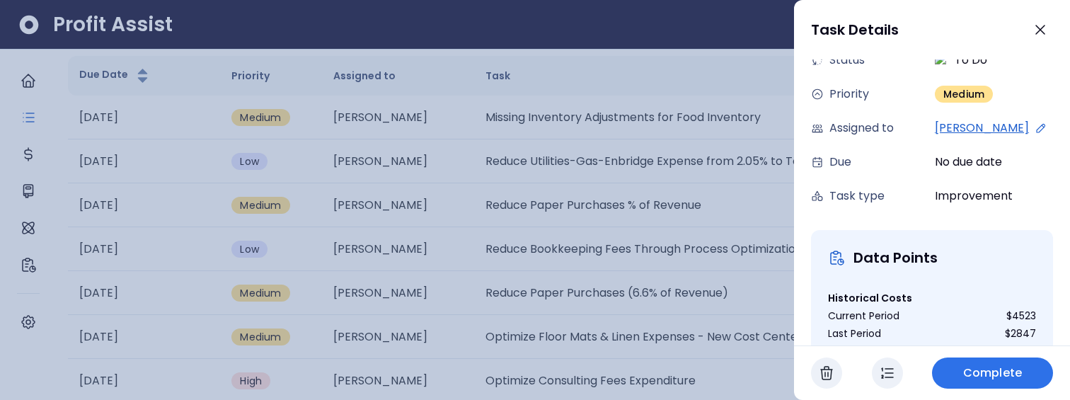
click at [607, 273] on div at bounding box center [535, 200] width 1070 height 400
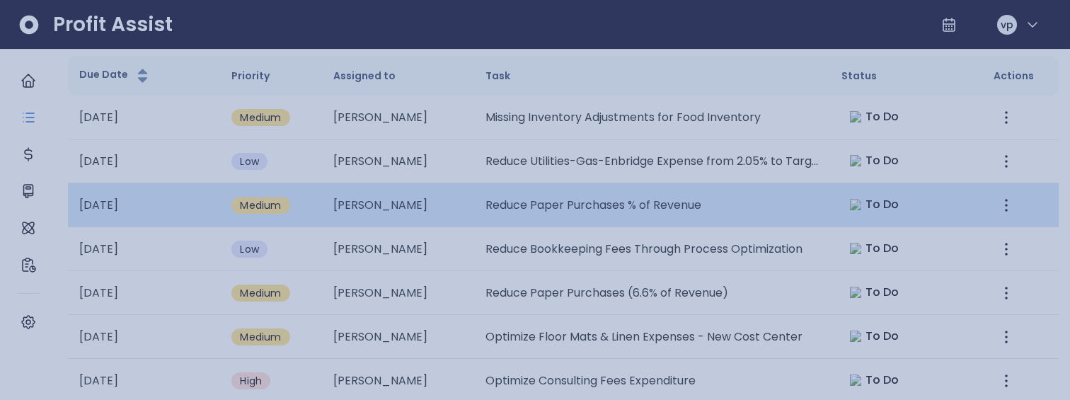
scroll to position [134, 0]
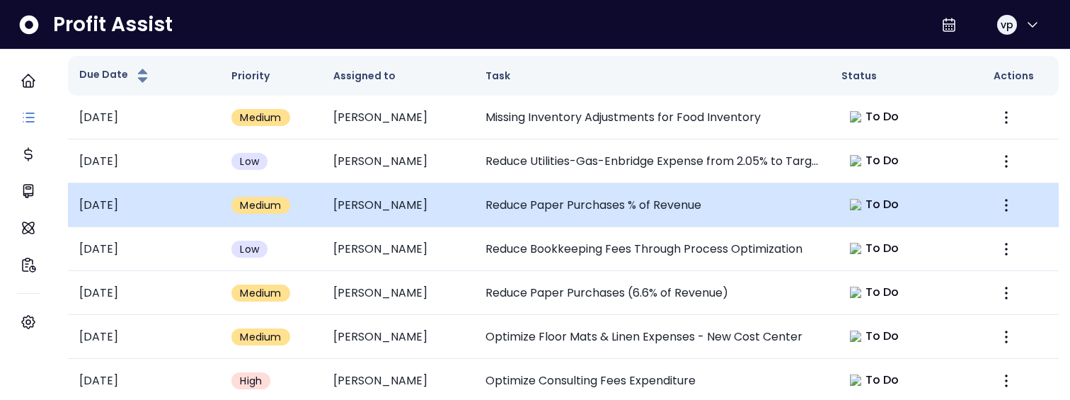
click at [641, 190] on td "Reduce Paper Purchases % of Revenue" at bounding box center [652, 205] width 356 height 44
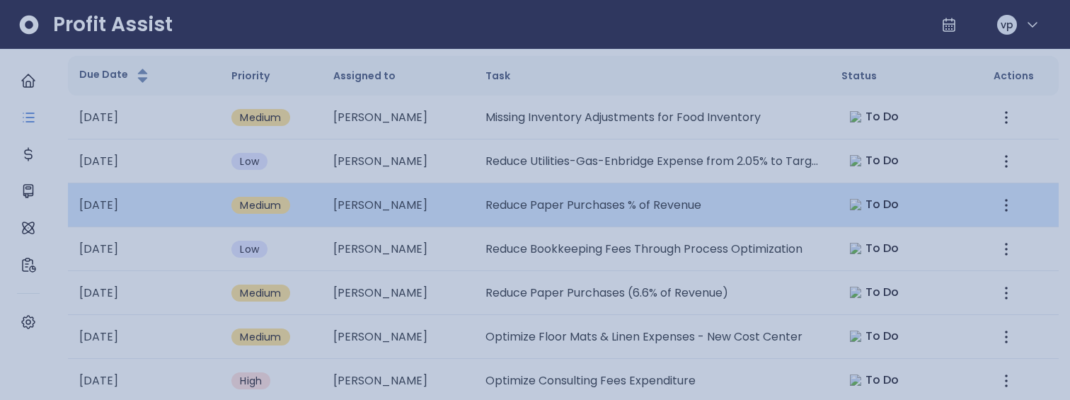
scroll to position [0, 0]
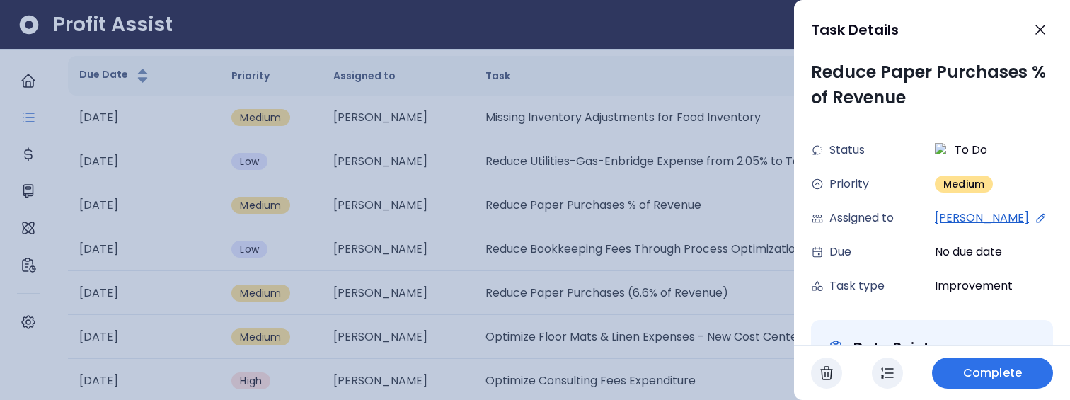
click at [572, 222] on div at bounding box center [535, 200] width 1070 height 400
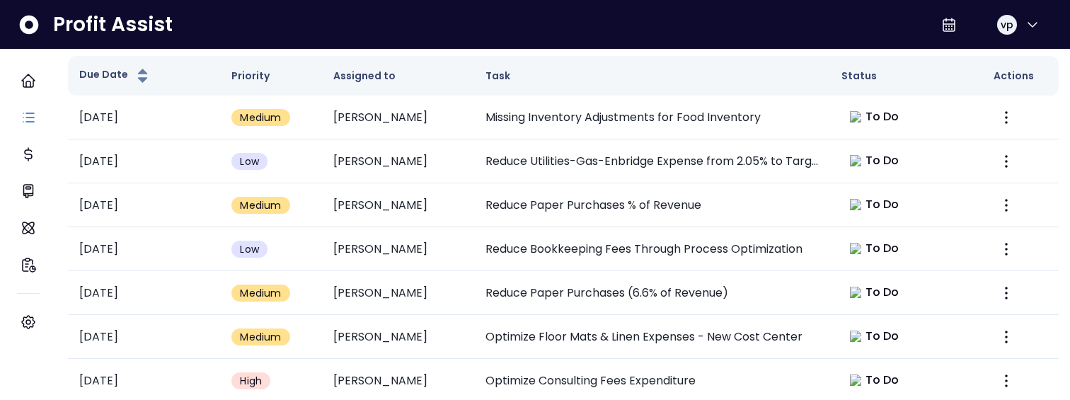
click at [224, 44] on input "text" at bounding box center [221, 28] width 236 height 31
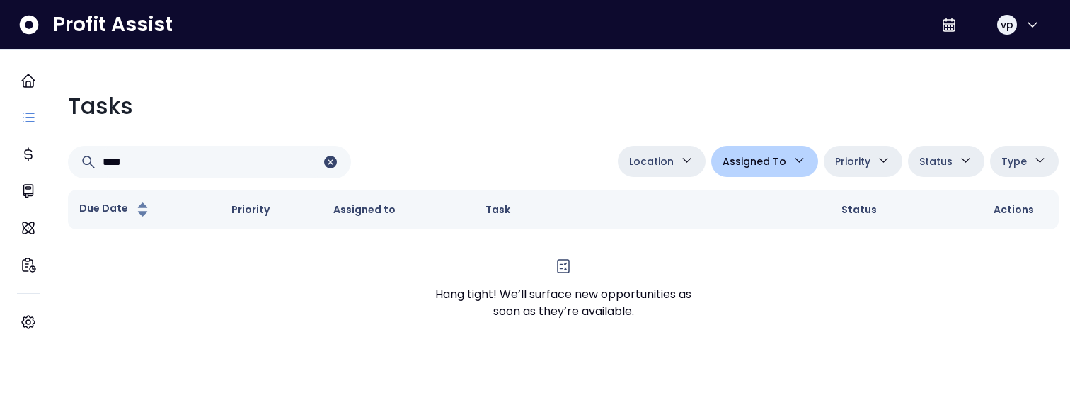
click at [549, 122] on div "Tasks" at bounding box center [563, 106] width 990 height 34
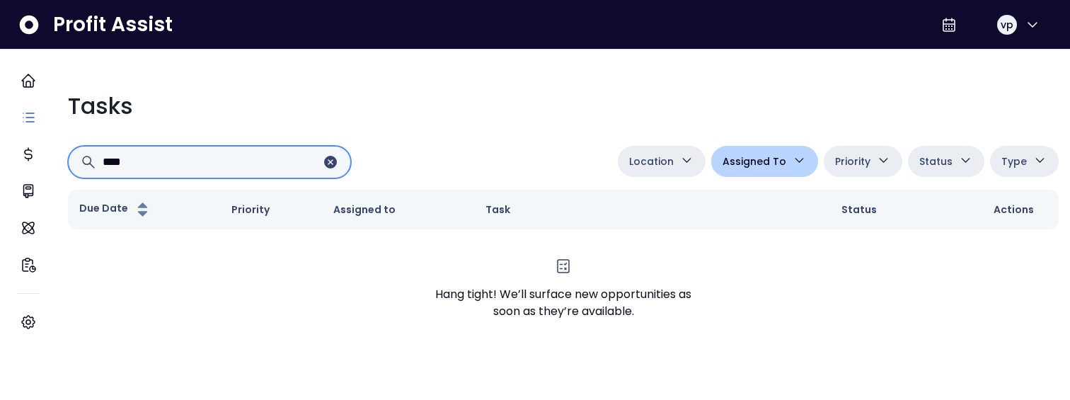
click at [250, 153] on input "****" at bounding box center [212, 161] width 219 height 31
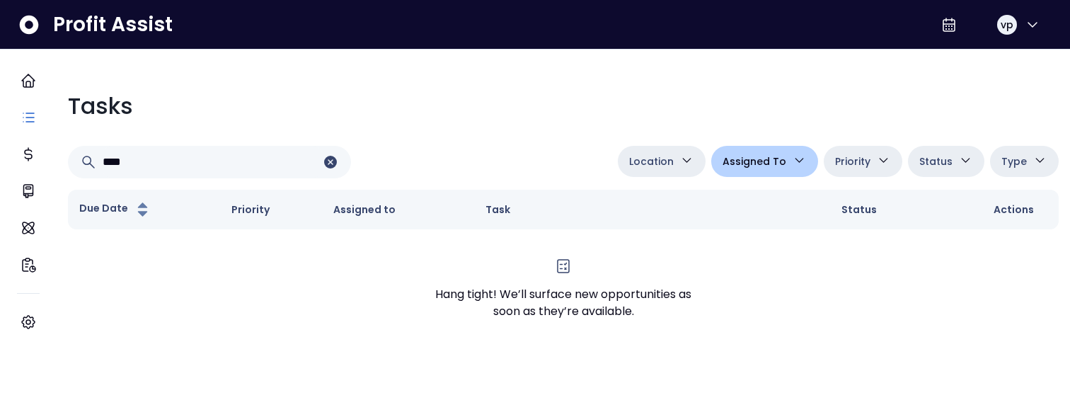
click at [428, 180] on div "Tasks **** Location [PERSON_NAME][GEOGRAPHIC_DATA] [GEOGRAPHIC_DATA] [PERSON_NA…" at bounding box center [563, 219] width 1013 height 282
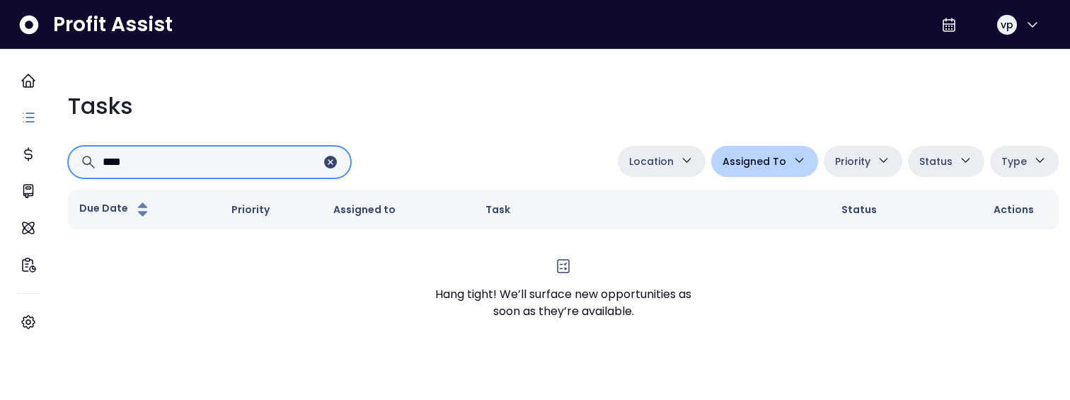
click at [299, 154] on input "****" at bounding box center [212, 161] width 219 height 31
click at [219, 170] on input "****" at bounding box center [212, 161] width 219 height 31
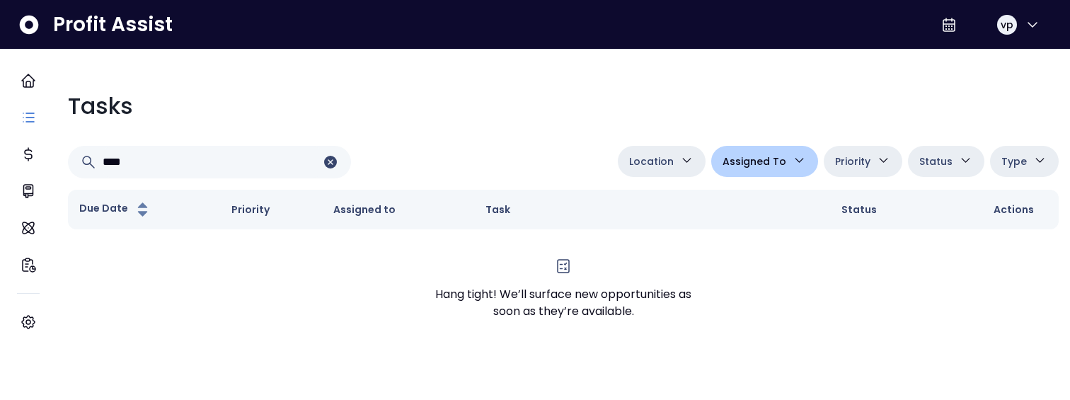
click at [228, 181] on div "Tasks **** Location [PERSON_NAME][GEOGRAPHIC_DATA] [GEOGRAPHIC_DATA] [PERSON_NA…" at bounding box center [563, 219] width 1013 height 282
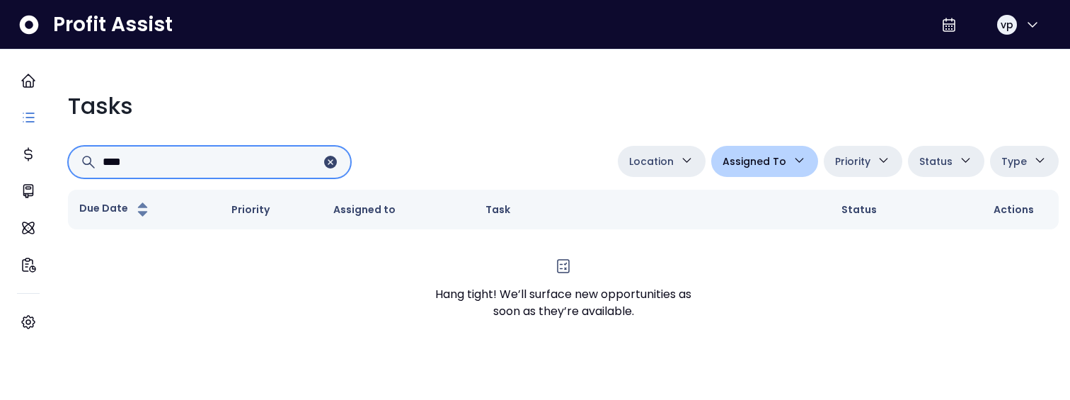
click at [219, 172] on input "****" at bounding box center [212, 161] width 219 height 31
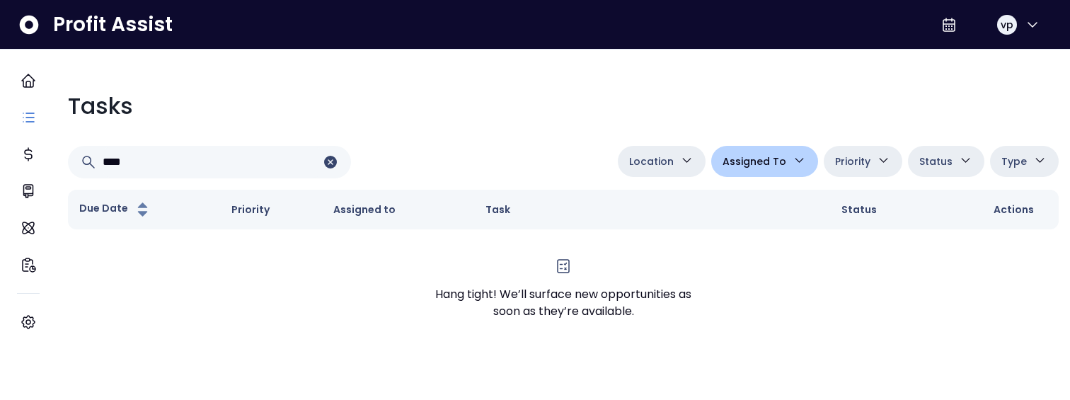
click at [384, 114] on div "Tasks" at bounding box center [563, 106] width 990 height 34
click at [279, 114] on div "Tasks" at bounding box center [563, 106] width 990 height 34
click at [202, 187] on div "Tasks **** Location [PERSON_NAME][GEOGRAPHIC_DATA] [GEOGRAPHIC_DATA] [PERSON_NA…" at bounding box center [563, 219] width 1013 height 282
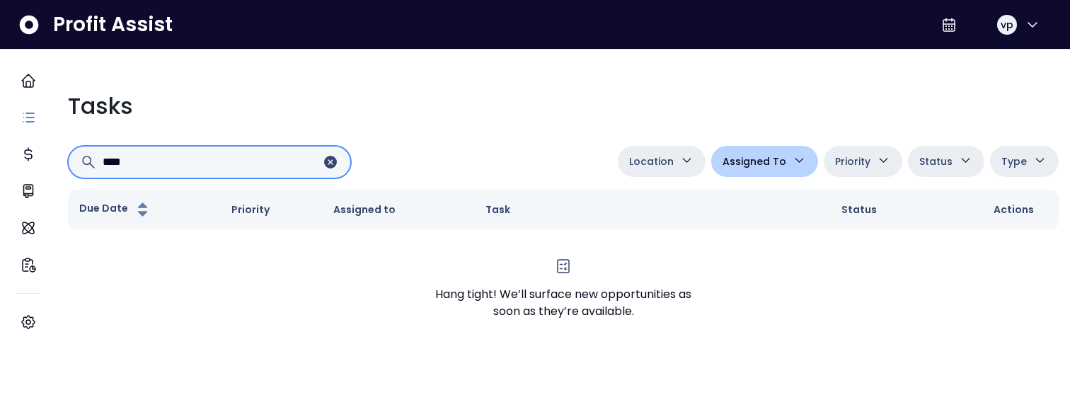
click at [202, 170] on input "****" at bounding box center [212, 161] width 219 height 31
type input "*"
click at [319, 156] on input "****" at bounding box center [212, 161] width 219 height 31
type input "*"
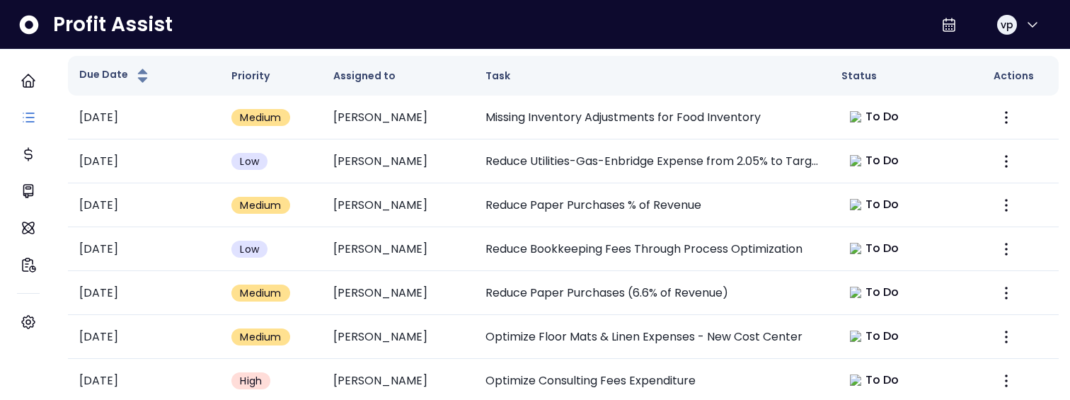
click at [748, 36] on span "Assigned To" at bounding box center [754, 27] width 64 height 17
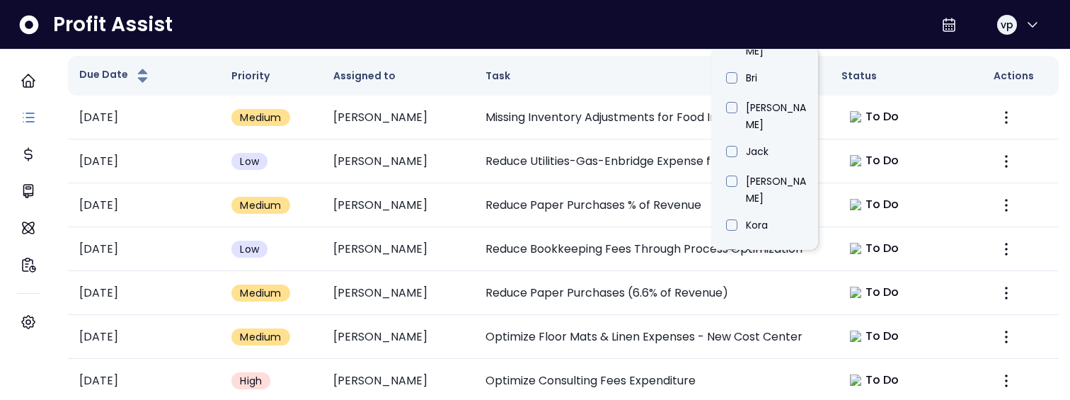
click at [756, 357] on li "[PERSON_NAME]" at bounding box center [764, 379] width 107 height 44
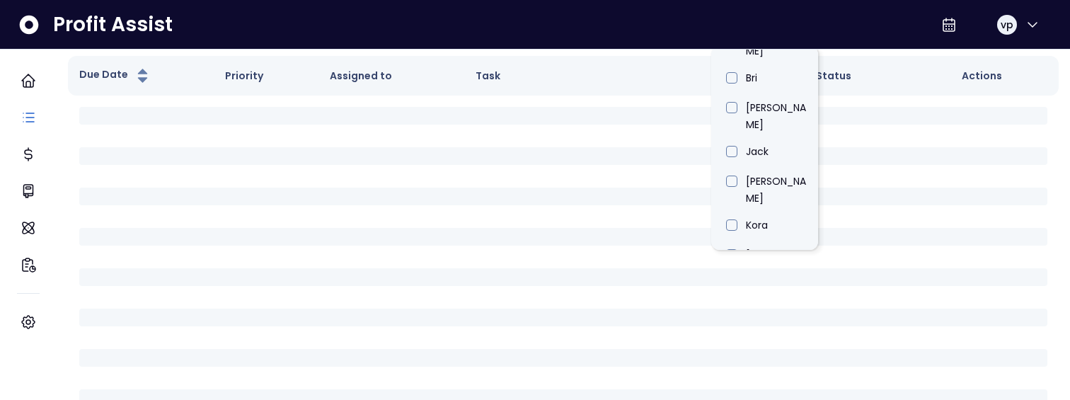
click at [756, 36] on span "Assigned To" at bounding box center [754, 27] width 64 height 17
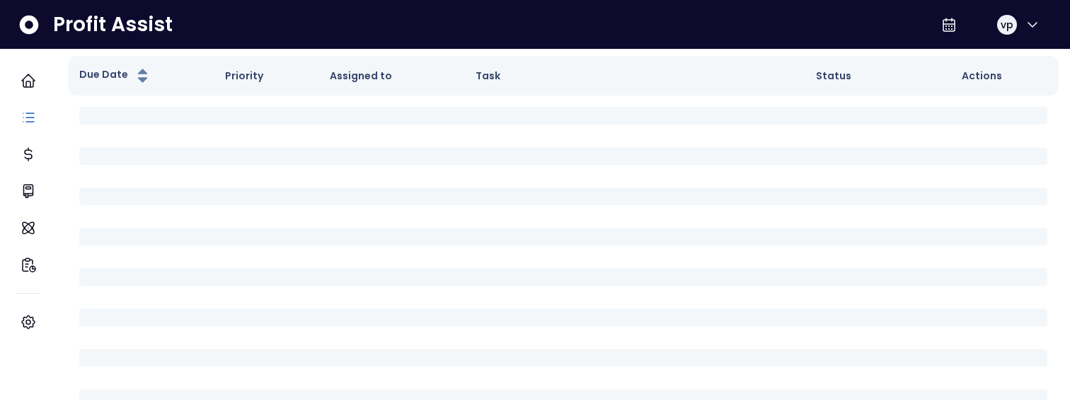
click at [745, 36] on span "Assigned To" at bounding box center [754, 27] width 64 height 17
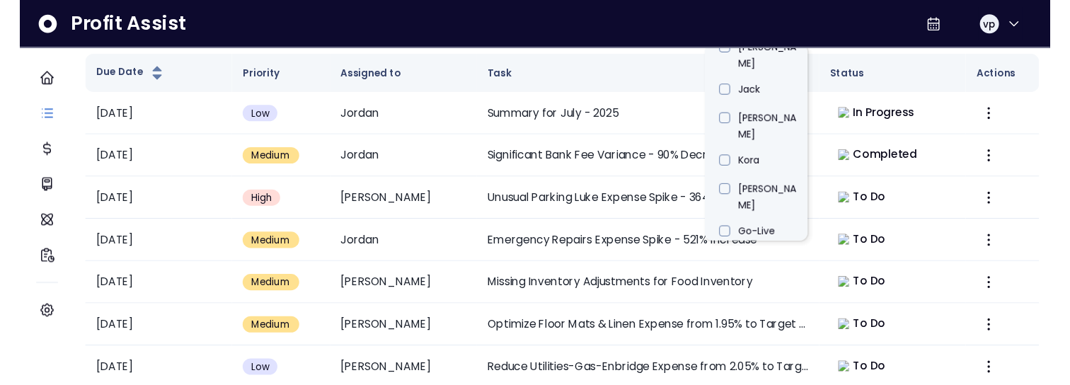
scroll to position [530, 0]
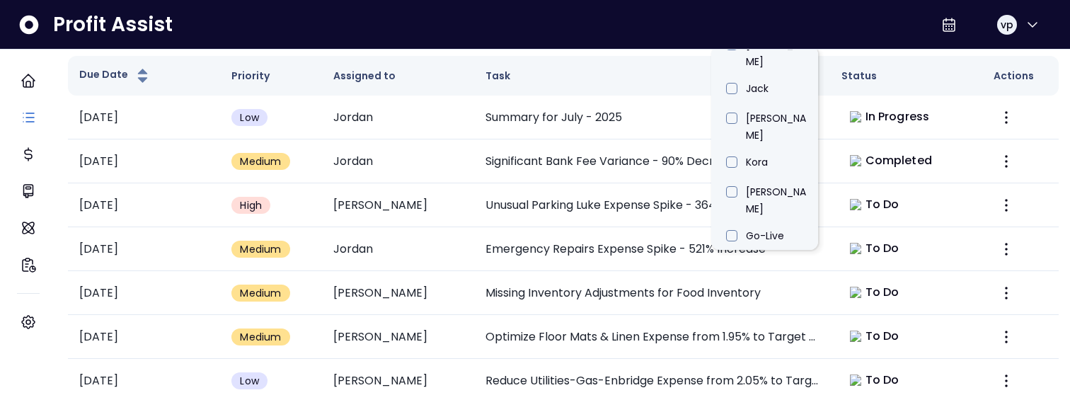
click at [747, 294] on li "[PERSON_NAME]" at bounding box center [764, 316] width 107 height 44
type input "****"
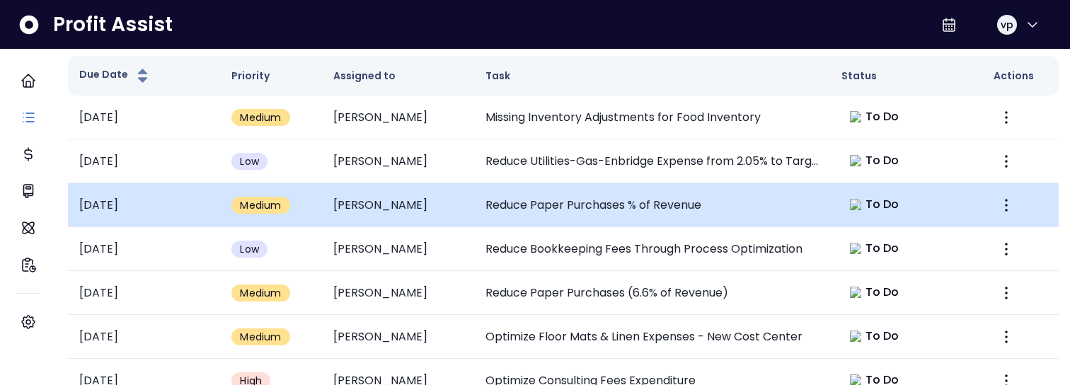
click at [691, 227] on td "Reduce Paper Purchases % of Revenue" at bounding box center [652, 205] width 356 height 44
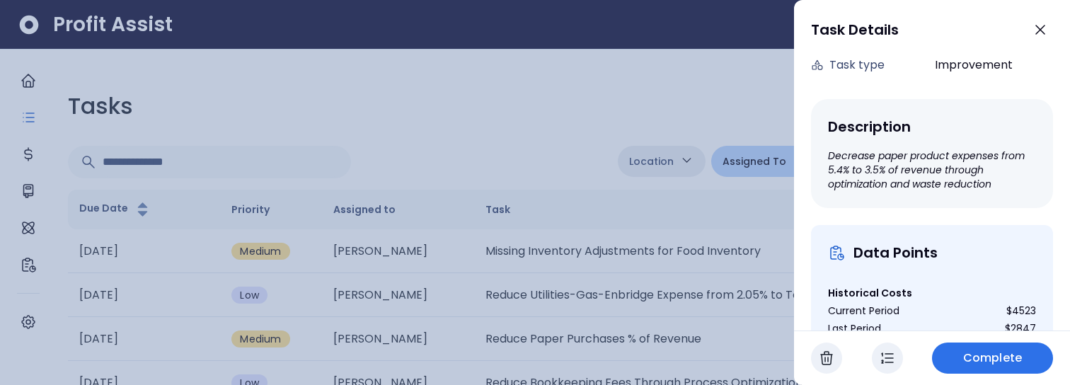
scroll to position [206, 0]
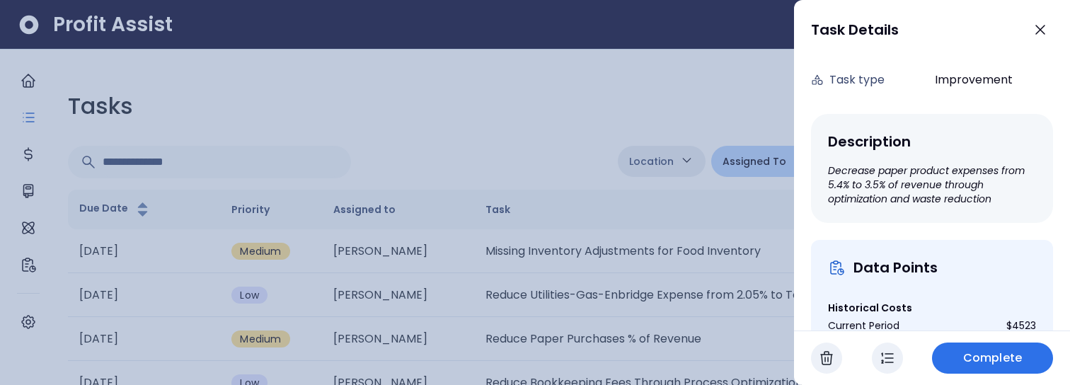
click at [584, 60] on div at bounding box center [535, 192] width 1070 height 385
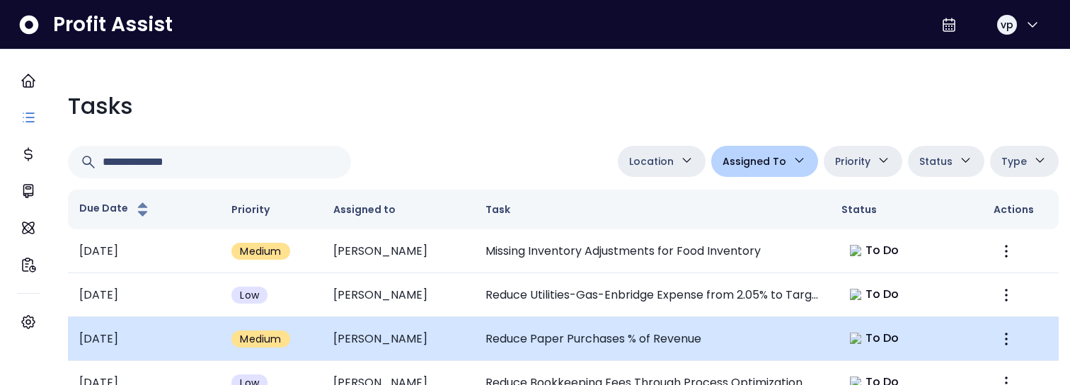
click at [596, 347] on td "Reduce Paper Purchases % of Revenue" at bounding box center [652, 339] width 356 height 44
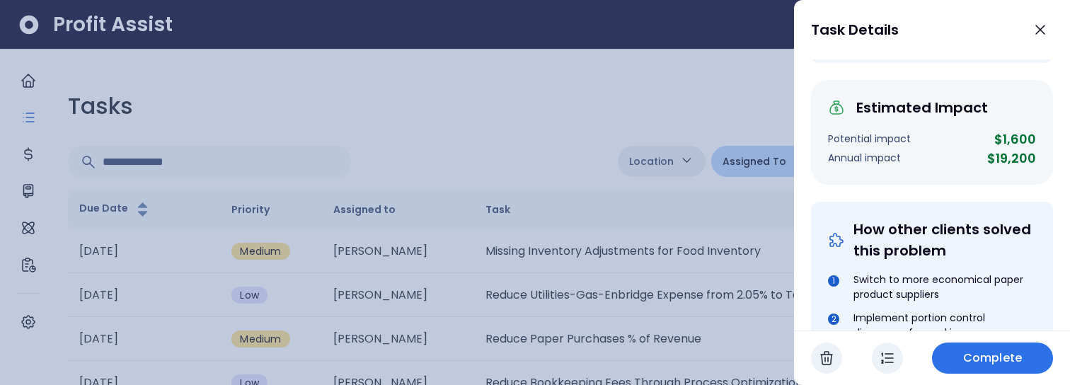
scroll to position [544, 0]
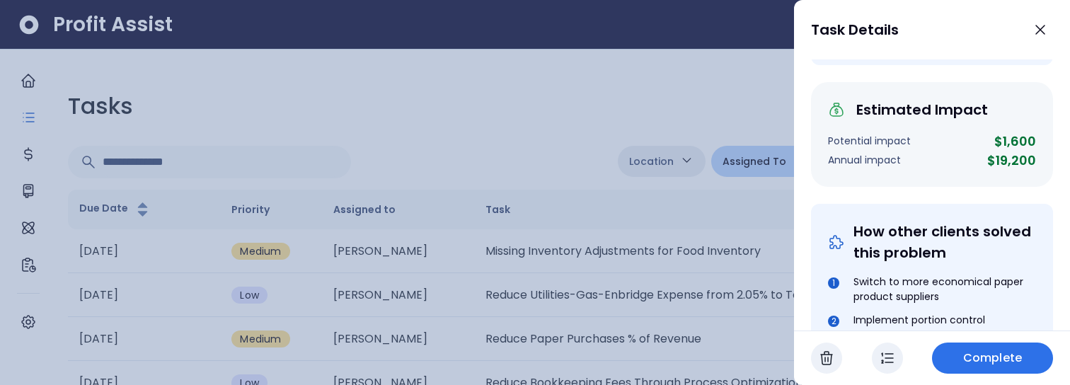
click at [612, 79] on div at bounding box center [535, 192] width 1070 height 385
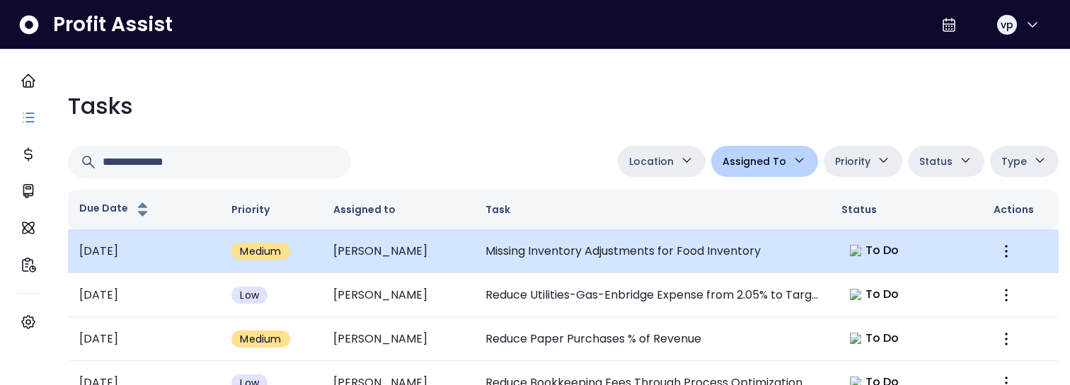
click at [661, 233] on td "Missing Inventory Adjustments for Food Inventory" at bounding box center [652, 251] width 356 height 44
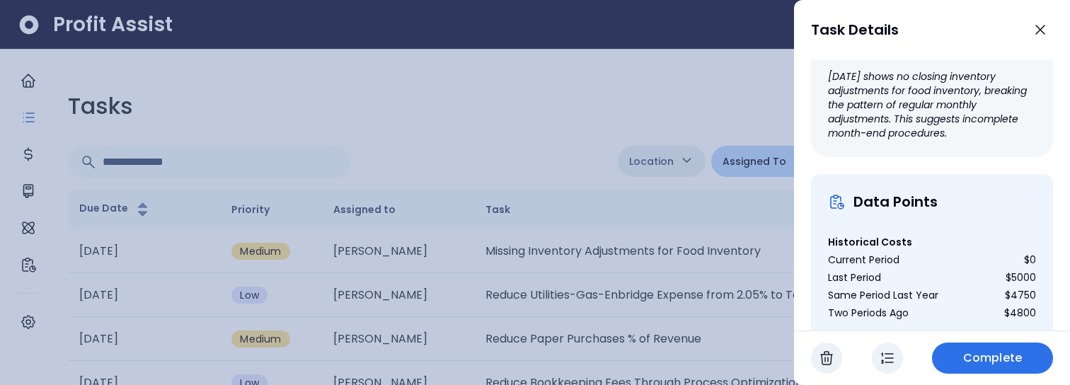
scroll to position [227, 0]
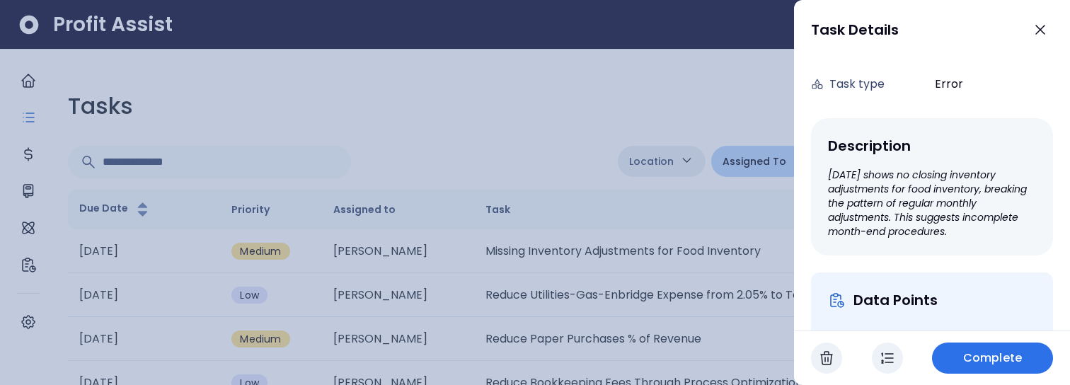
click at [516, 233] on div at bounding box center [535, 192] width 1070 height 385
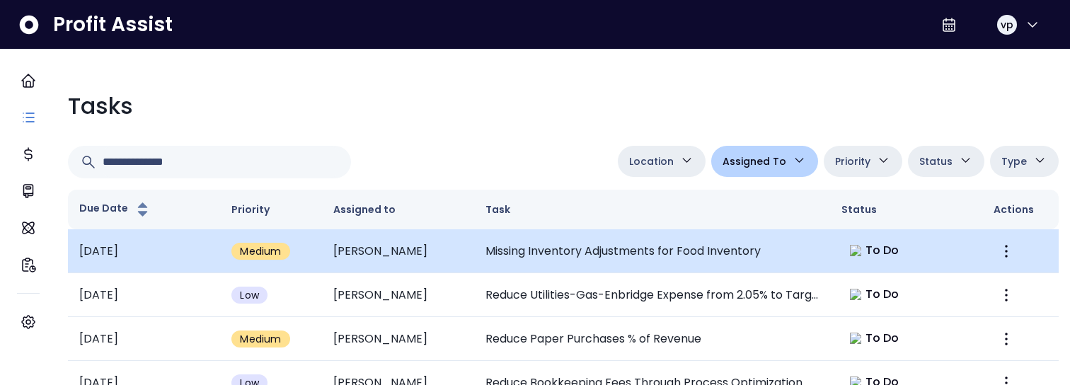
click at [618, 257] on td "Missing Inventory Adjustments for Food Inventory" at bounding box center [652, 251] width 356 height 44
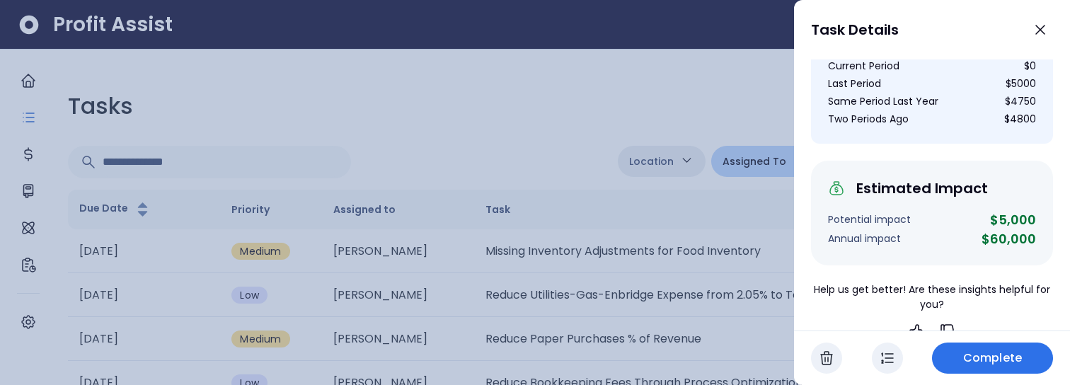
scroll to position [543, 0]
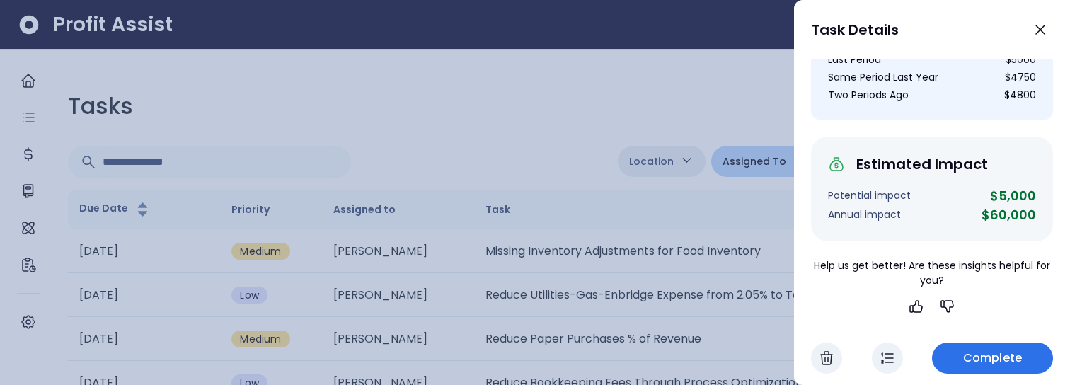
click at [491, 136] on div at bounding box center [535, 192] width 1070 height 385
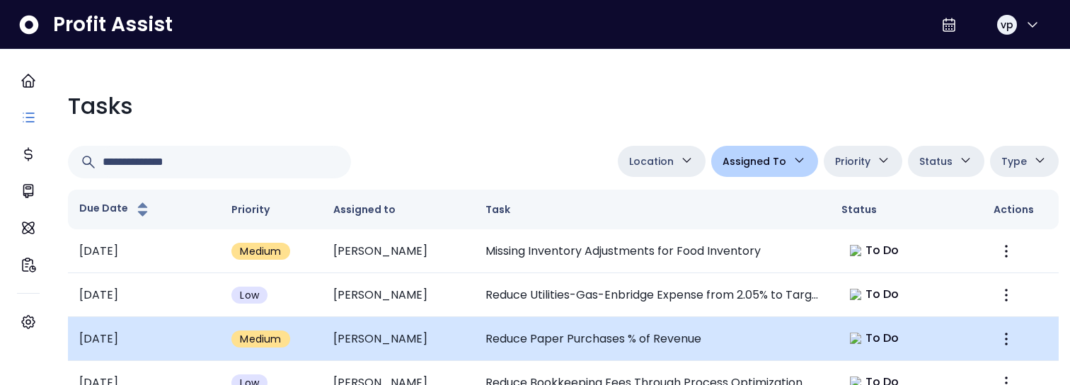
scroll to position [567, 0]
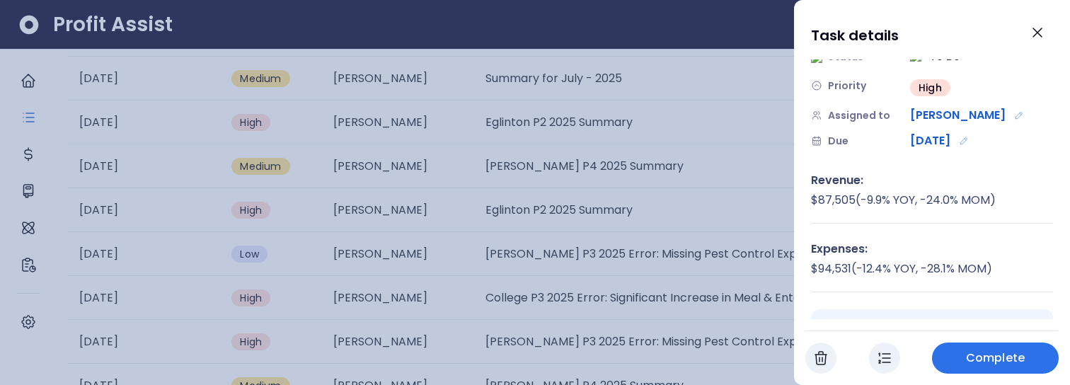
scroll to position [0, 0]
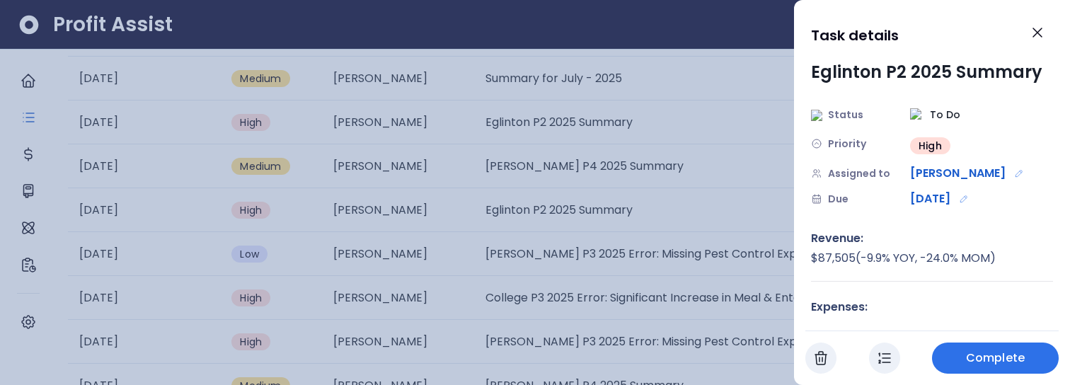
click at [1050, 21] on div "Task details" at bounding box center [932, 38] width 242 height 42
click at [1042, 26] on icon "Close" at bounding box center [1037, 32] width 17 height 17
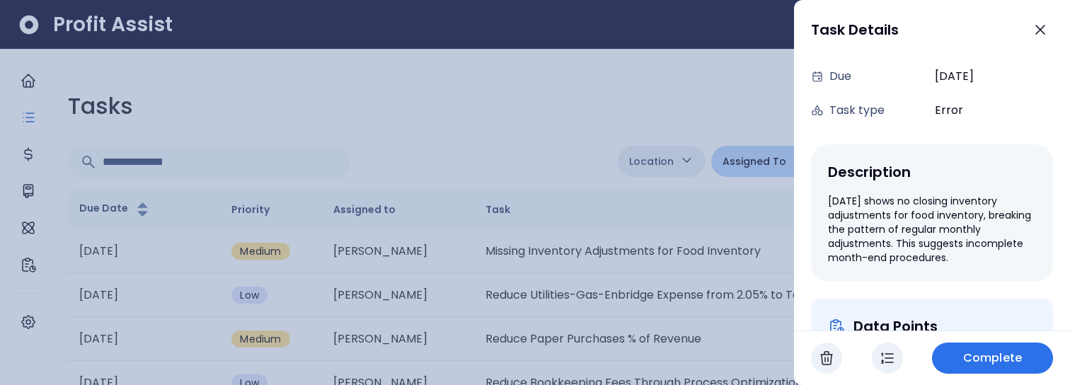
scroll to position [241, 0]
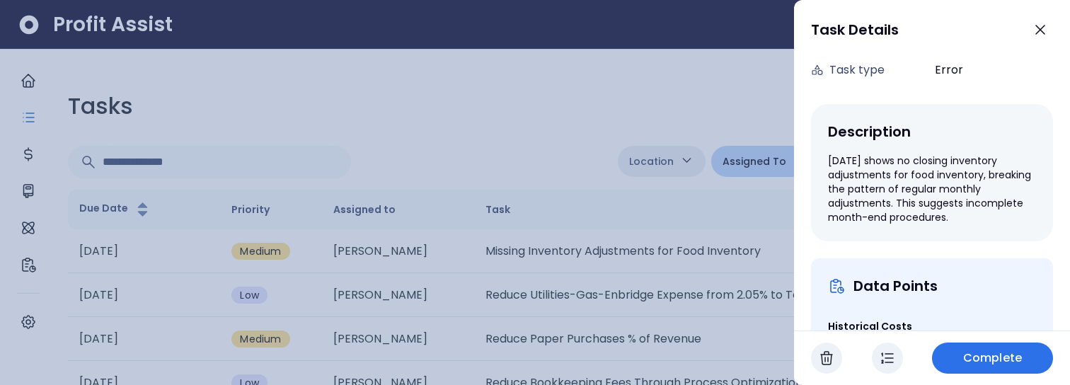
click at [796, 273] on div "Missing Inventory Adjustments for Food Inventory Status To Do Priority Medium A…" at bounding box center [932, 194] width 276 height 271
click at [465, 253] on div at bounding box center [535, 192] width 1070 height 385
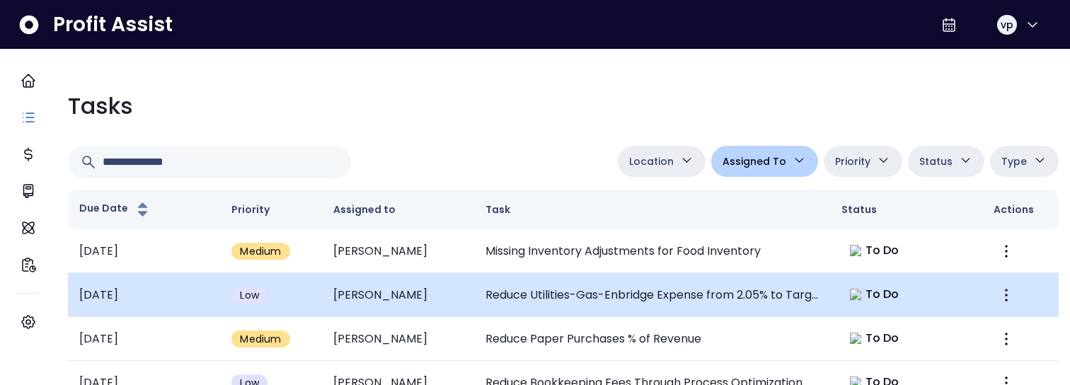
click at [467, 310] on td "[PERSON_NAME]" at bounding box center [398, 295] width 152 height 44
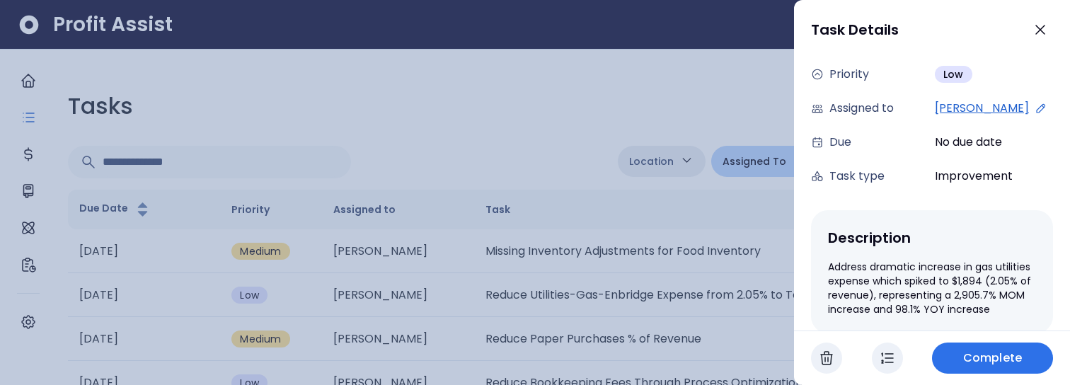
scroll to position [300, 0]
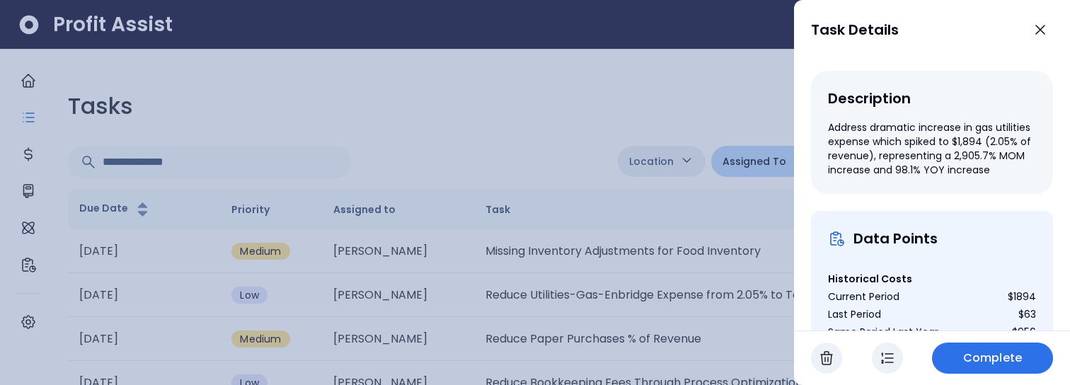
click at [633, 277] on div at bounding box center [535, 192] width 1070 height 385
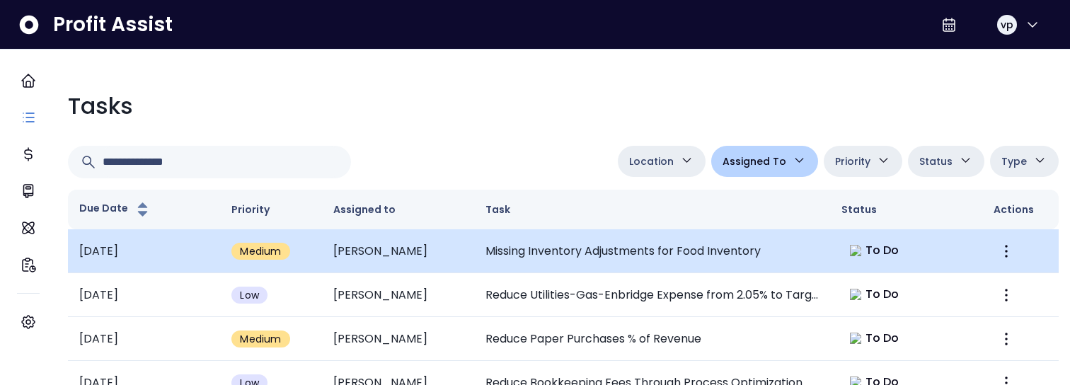
click at [576, 246] on td "Missing Inventory Adjustments for Food Inventory" at bounding box center [652, 251] width 356 height 44
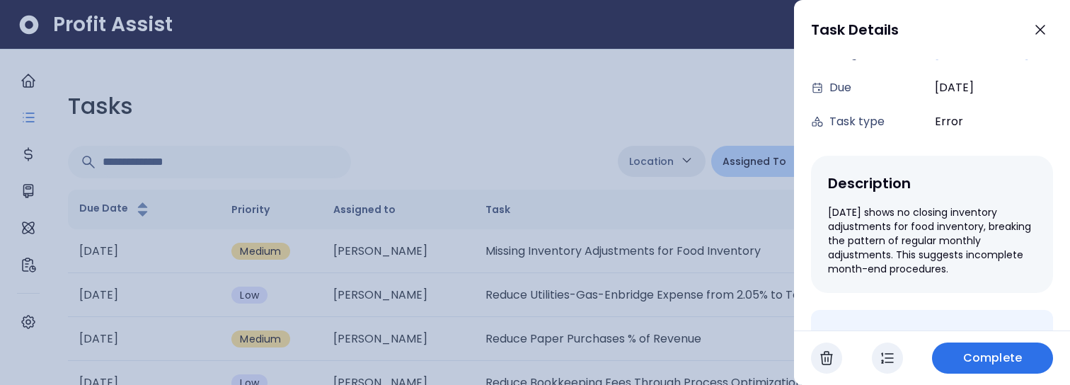
scroll to position [207, 0]
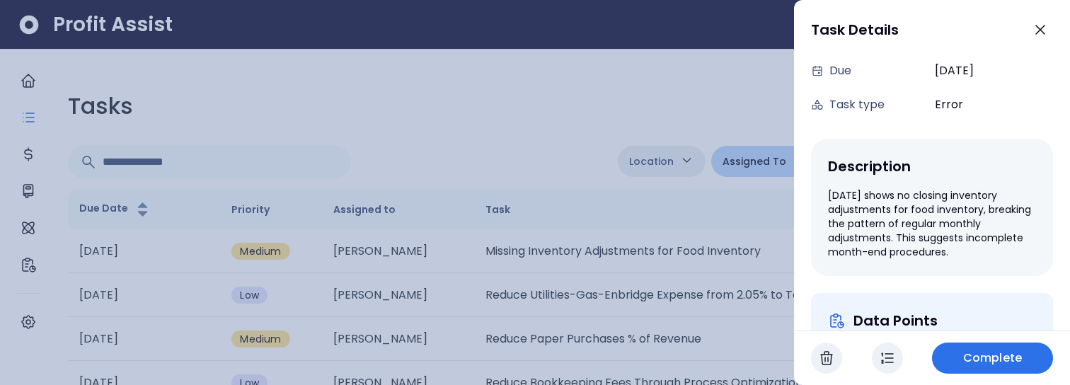
click at [659, 267] on div at bounding box center [535, 192] width 1070 height 385
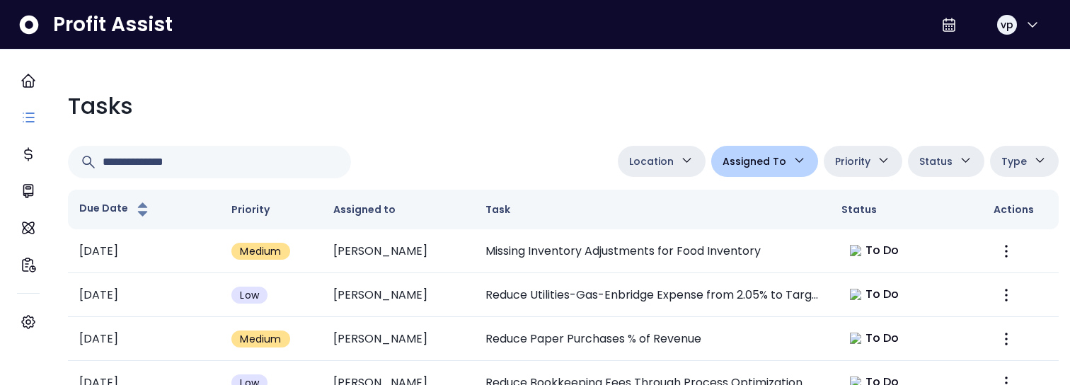
scroll to position [580, 0]
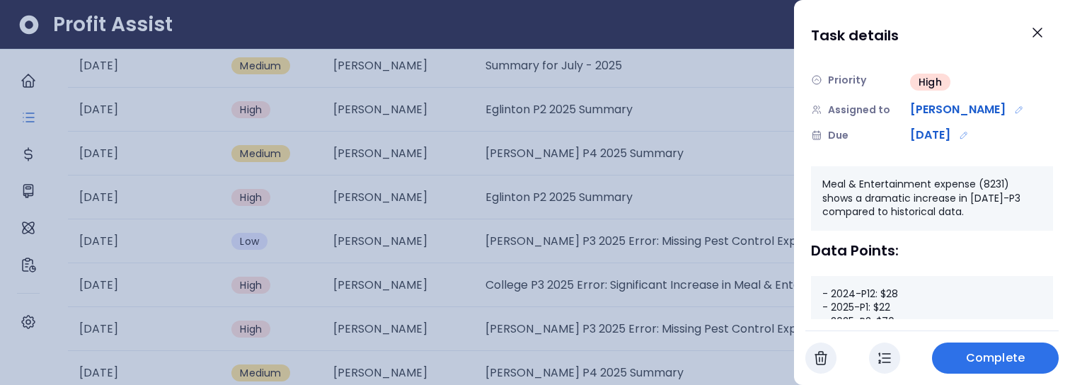
scroll to position [235, 0]
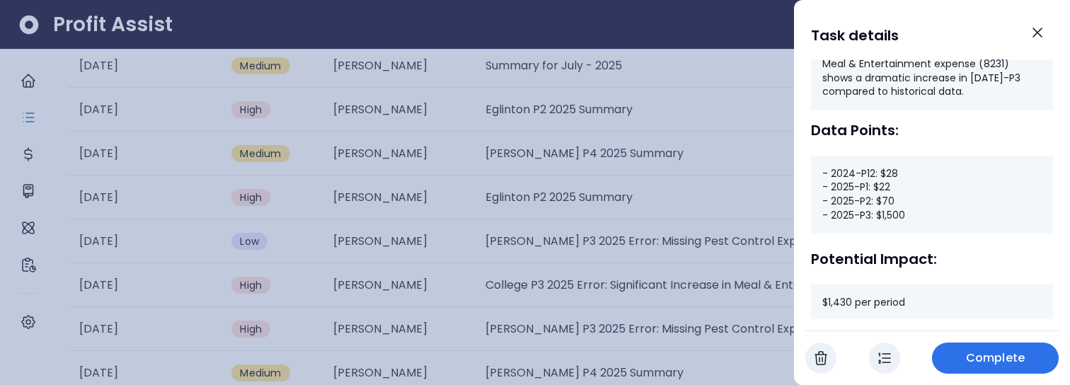
click at [331, 196] on div at bounding box center [535, 192] width 1070 height 385
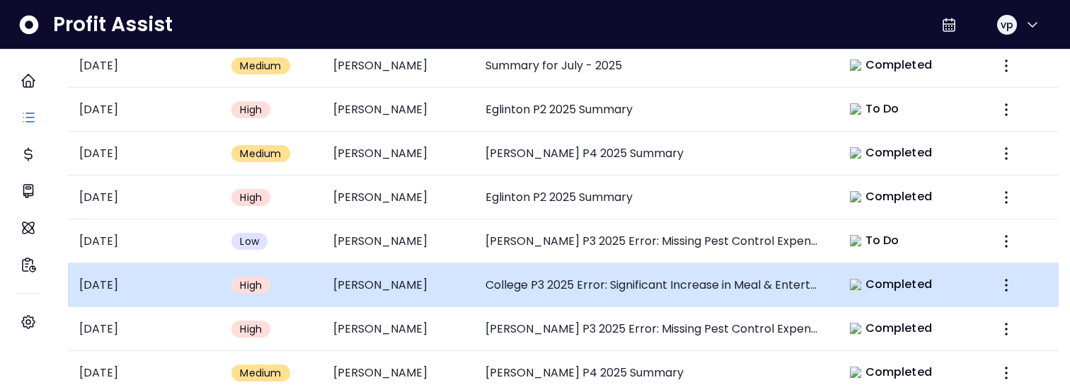
scroll to position [0, 0]
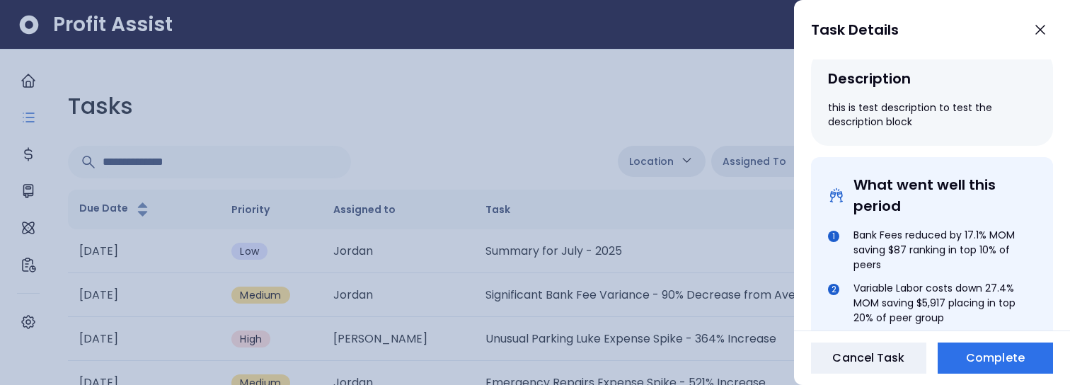
scroll to position [477, 0]
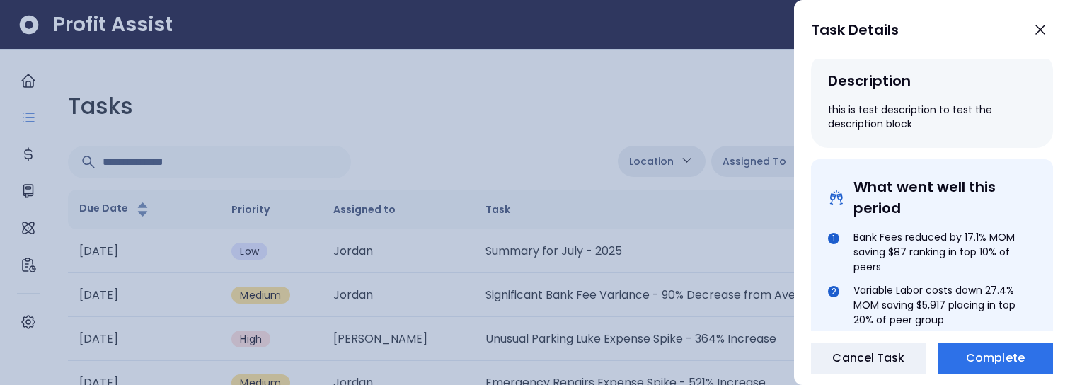
click at [662, 252] on div at bounding box center [535, 192] width 1070 height 385
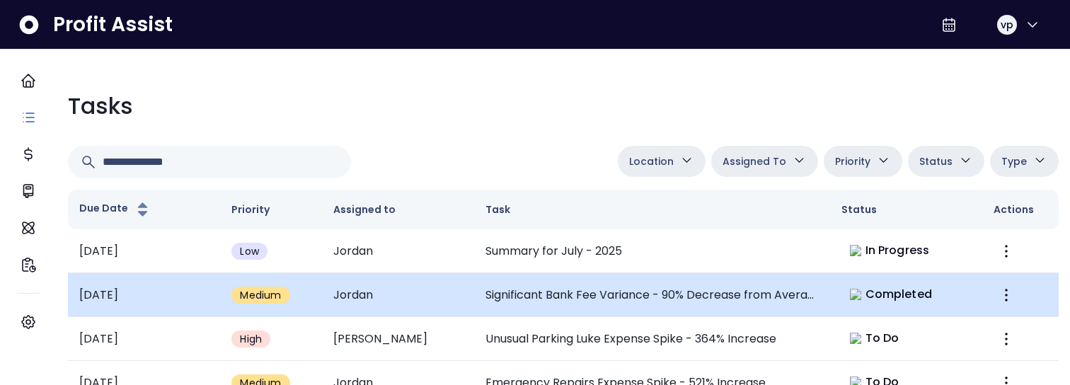
scroll to position [86, 0]
click at [549, 361] on td "Emergency Repairs Expense Spike - 521% Increase" at bounding box center [652, 383] width 356 height 44
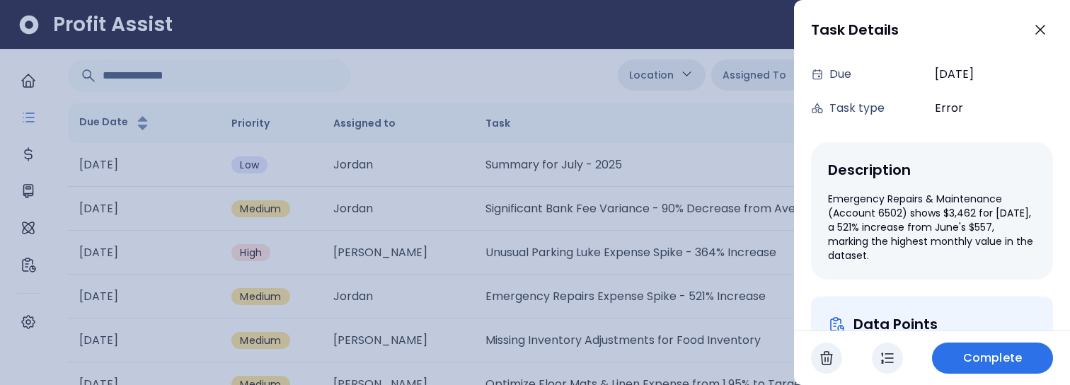
scroll to position [189, 0]
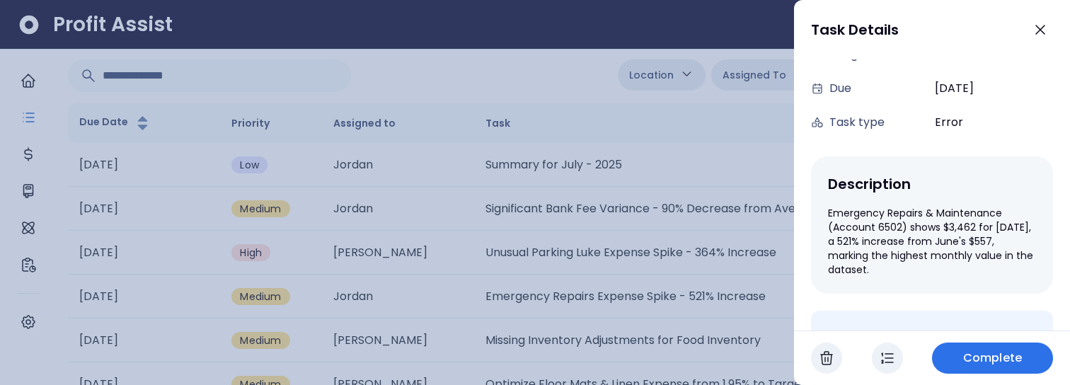
click at [680, 233] on div at bounding box center [535, 192] width 1070 height 385
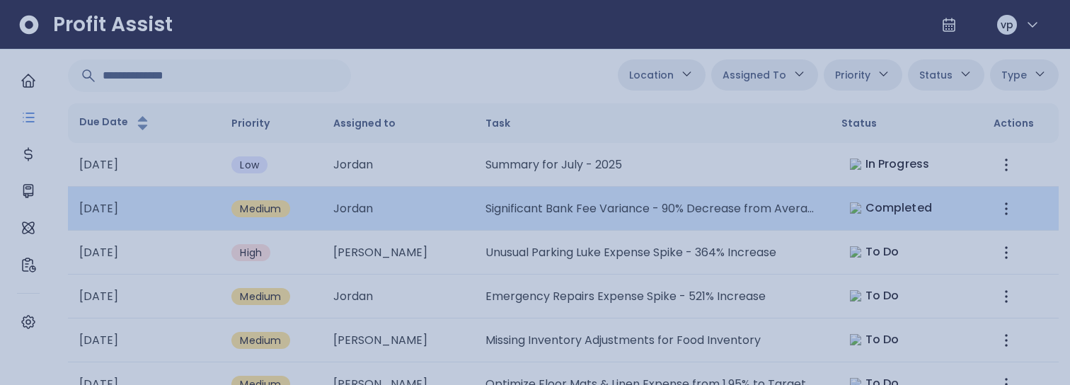
scroll to position [86, 0]
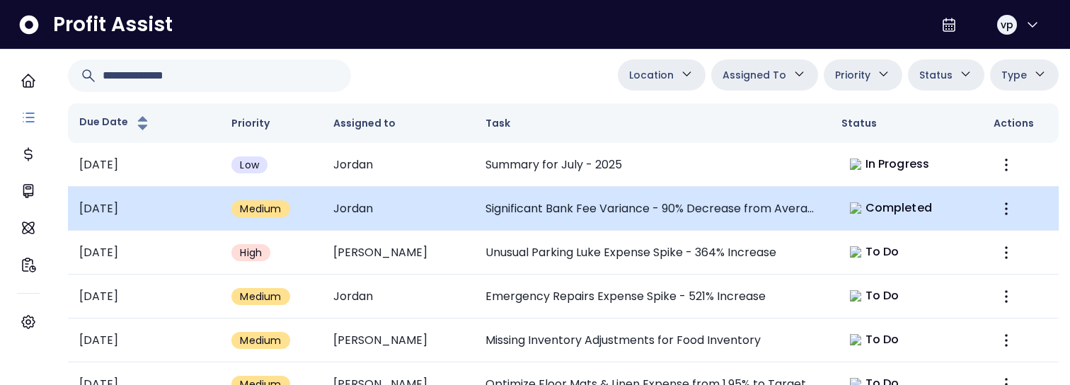
click at [659, 211] on td "Significant Bank Fee Variance - 90% Decrease from Average" at bounding box center [652, 209] width 356 height 44
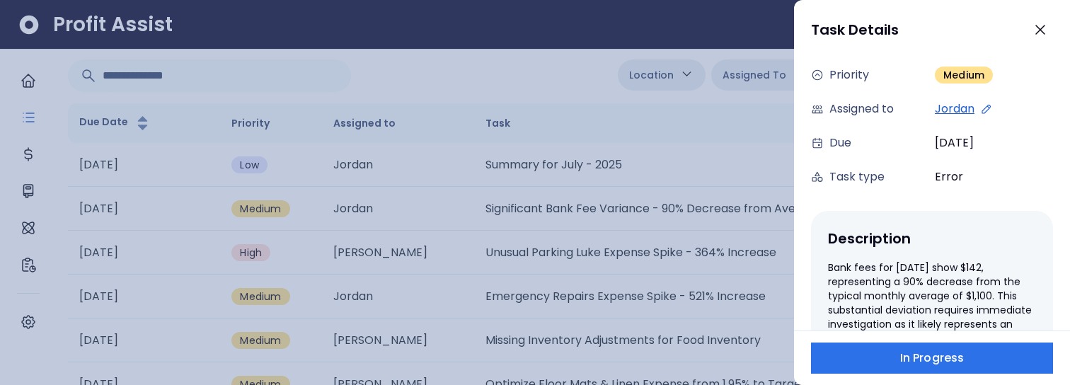
scroll to position [133, 0]
click at [650, 329] on div at bounding box center [535, 192] width 1070 height 385
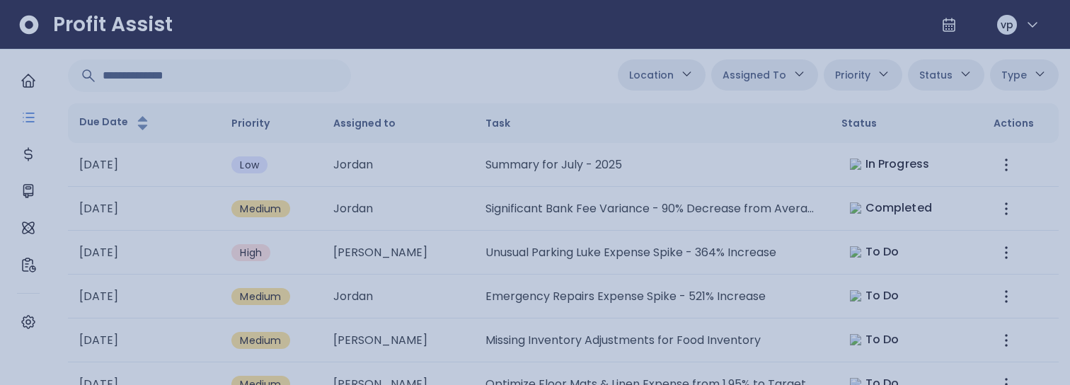
scroll to position [86, 0]
click at [654, 342] on td "Missing Inventory Adjustments for Food Inventory" at bounding box center [652, 340] width 356 height 44
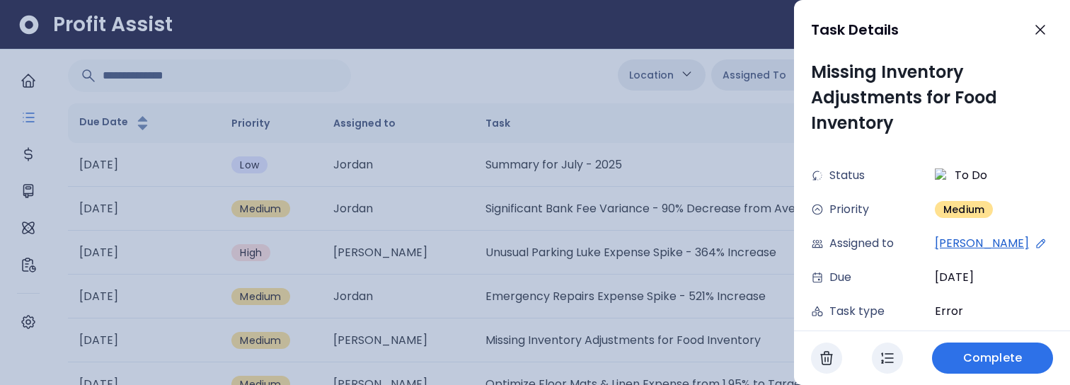
scroll to position [191, 0]
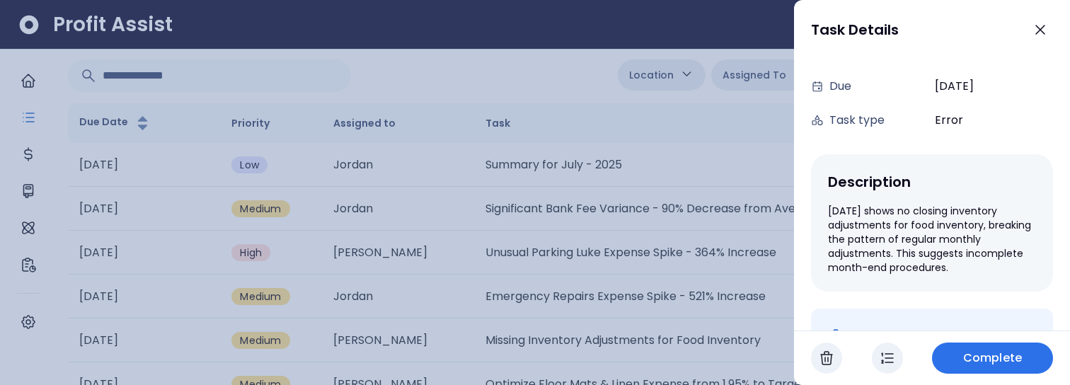
click at [606, 245] on div at bounding box center [535, 192] width 1070 height 385
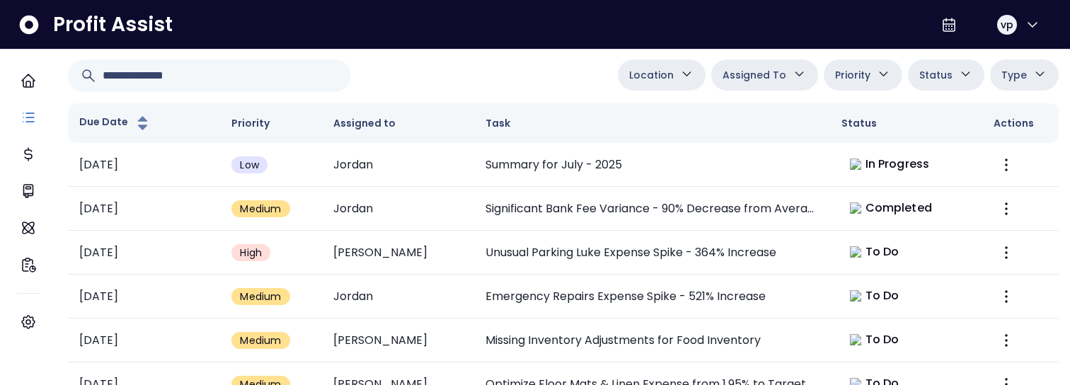
scroll to position [86, 0]
